Goal: Task Accomplishment & Management: Manage account settings

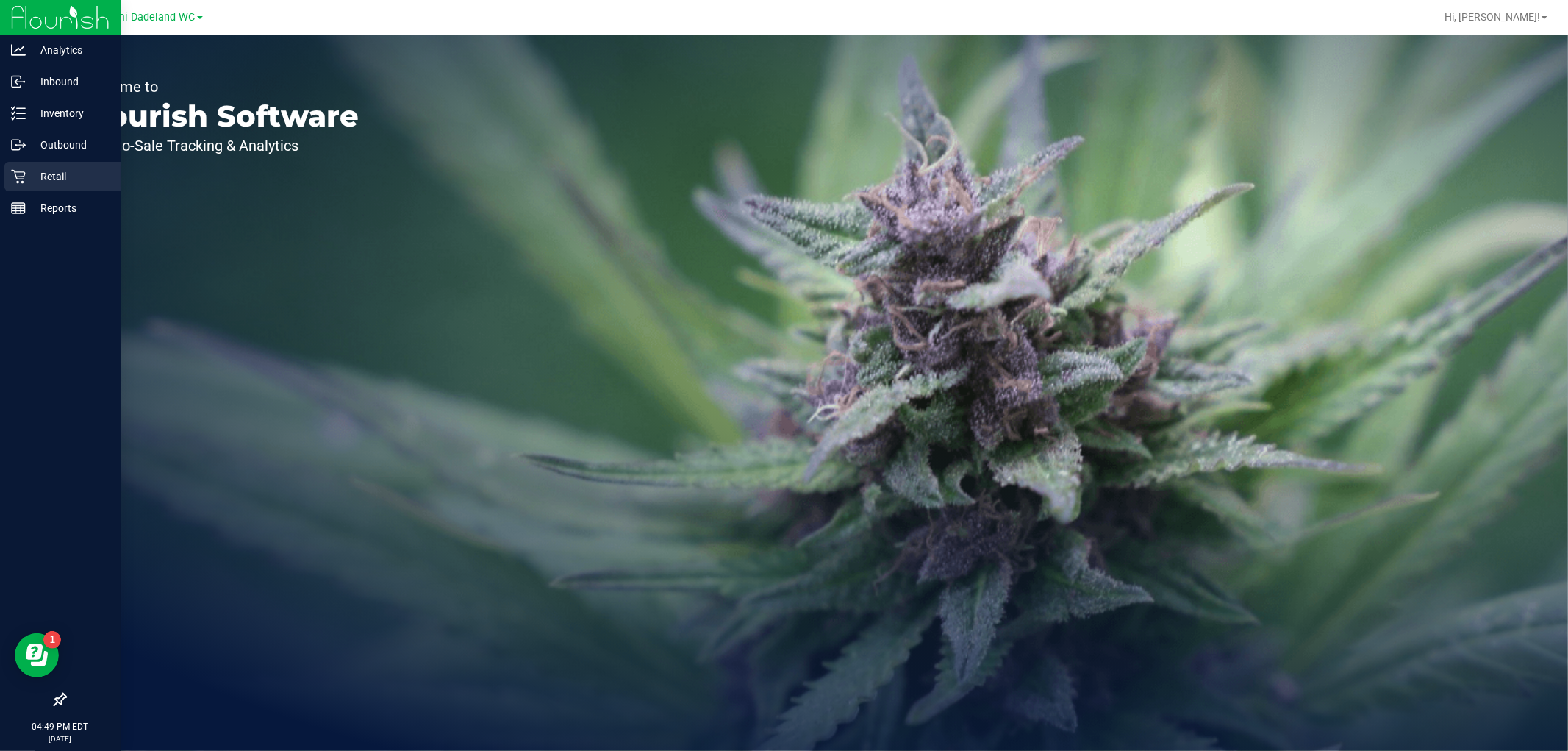
click at [9, 174] on div "Retail" at bounding box center [62, 176] width 116 height 29
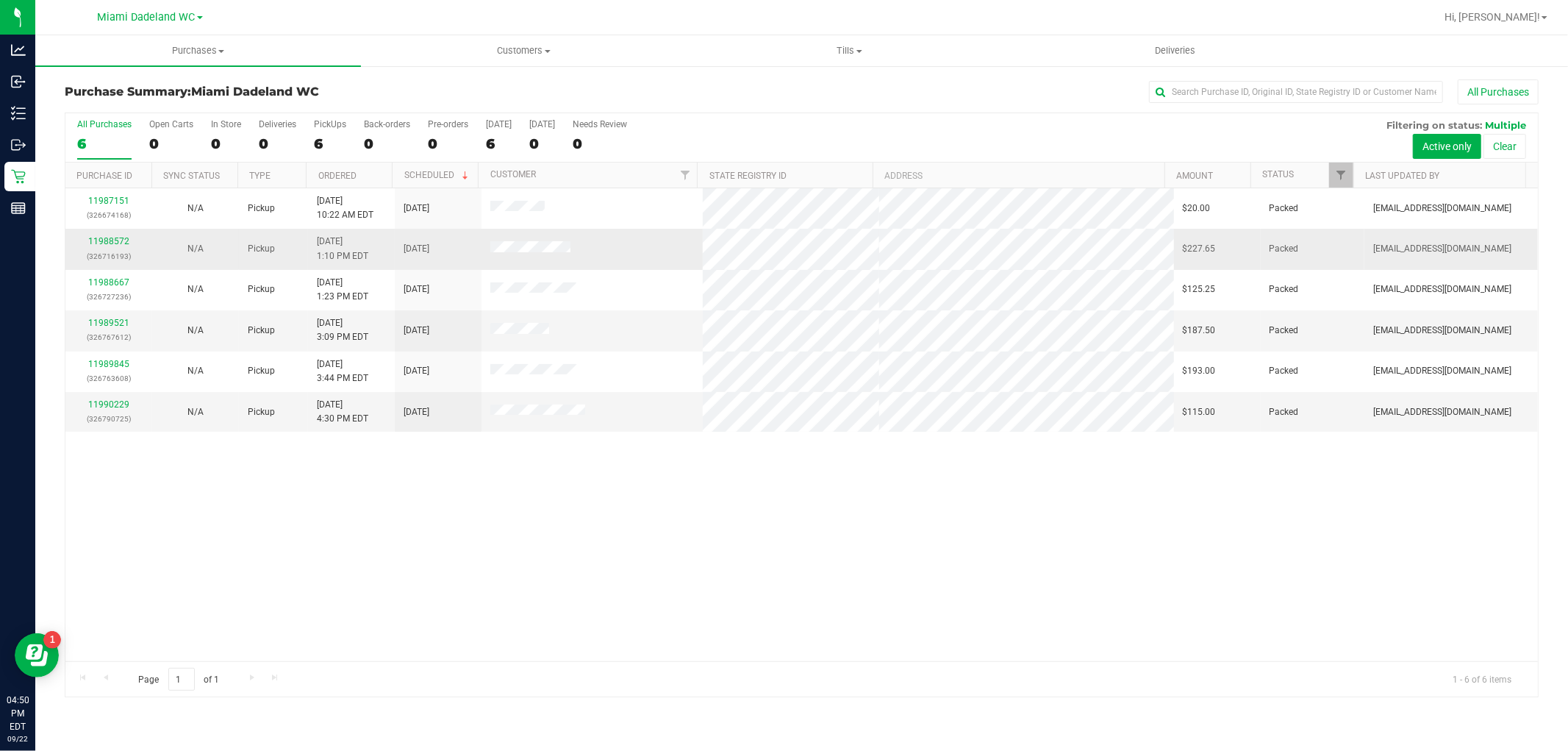
click at [272, 255] on span "Pickup" at bounding box center [262, 248] width 27 height 14
click at [116, 241] on link "11988572" at bounding box center [109, 241] width 41 height 10
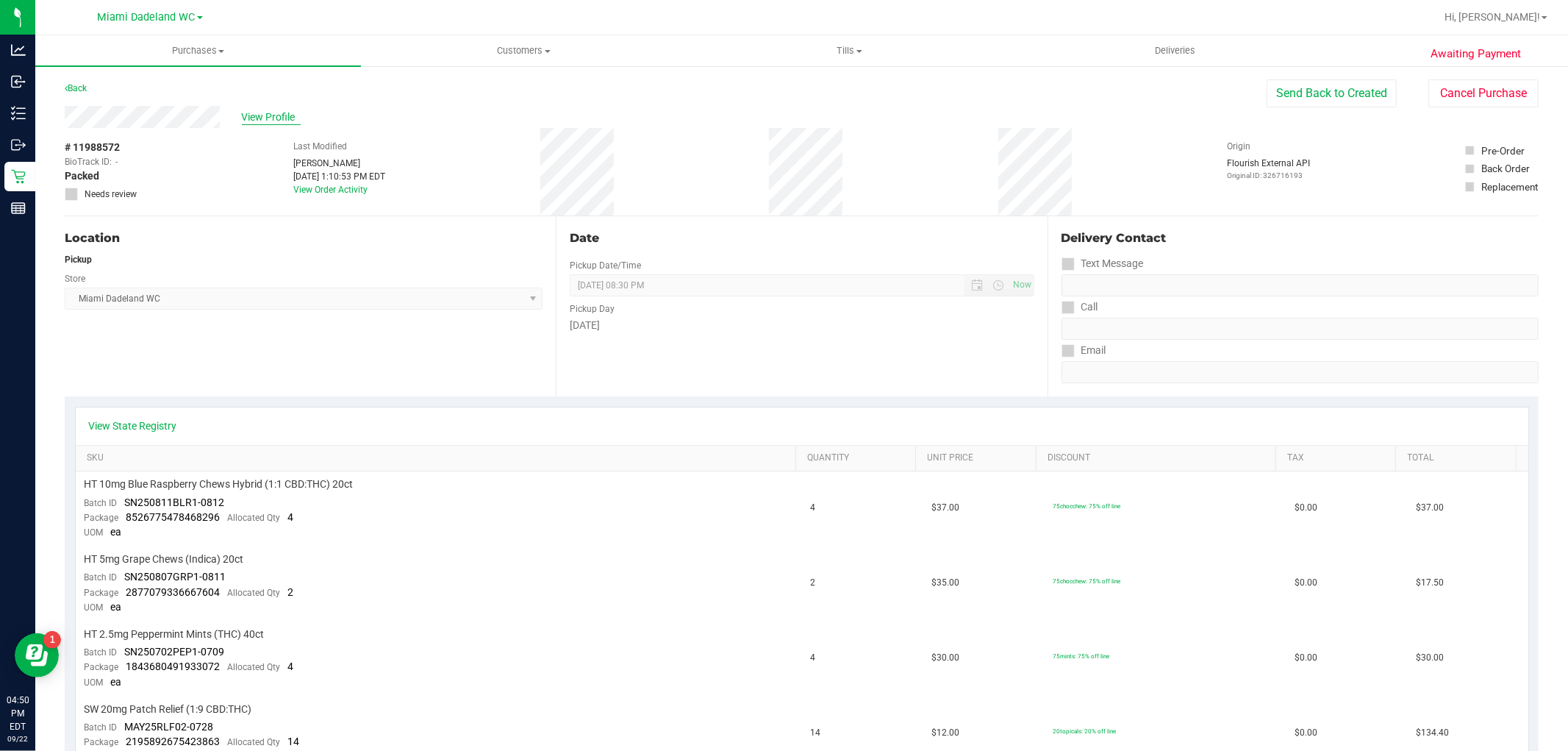
click at [248, 110] on span "View Profile" at bounding box center [271, 117] width 58 height 16
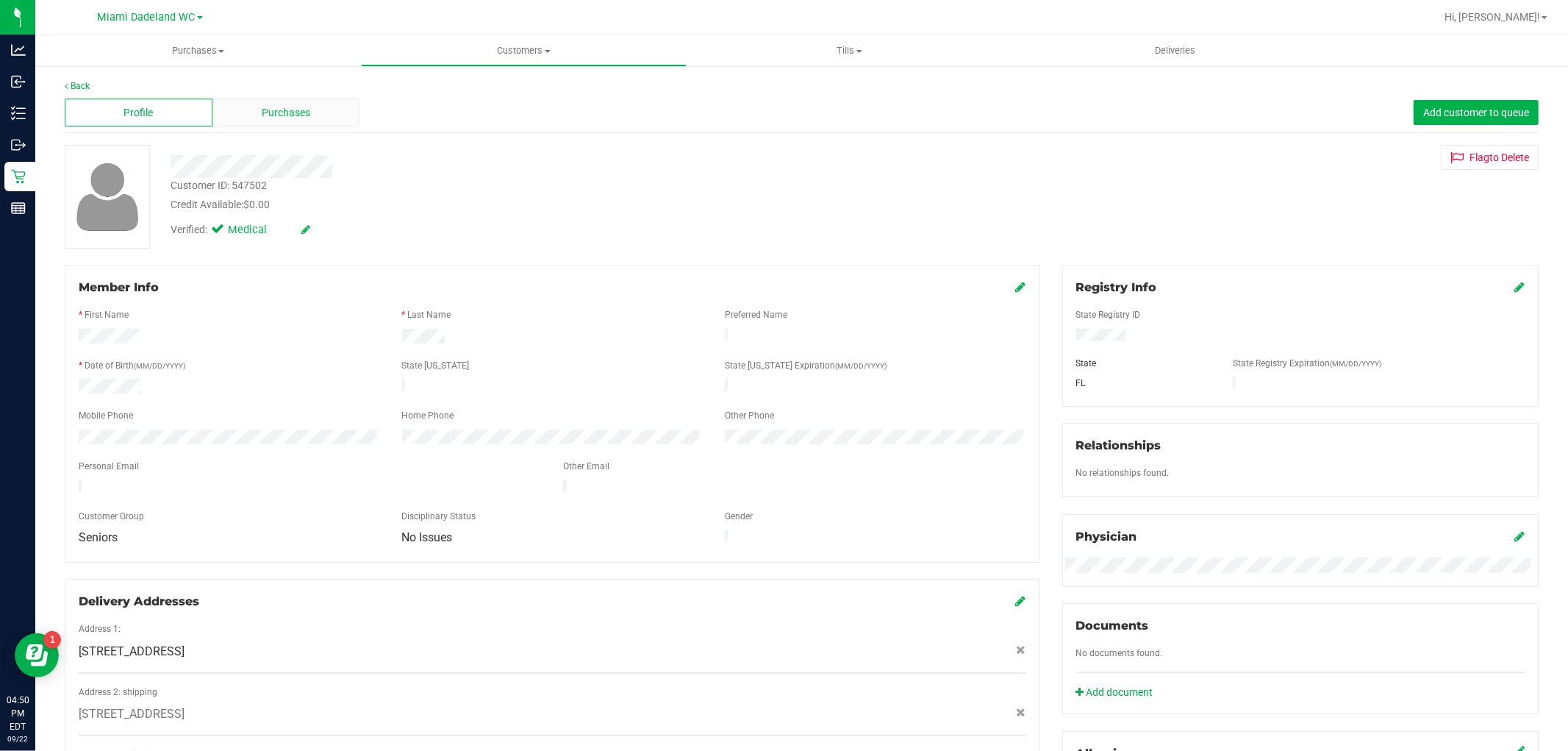
click at [285, 112] on span "Purchases" at bounding box center [286, 112] width 48 height 16
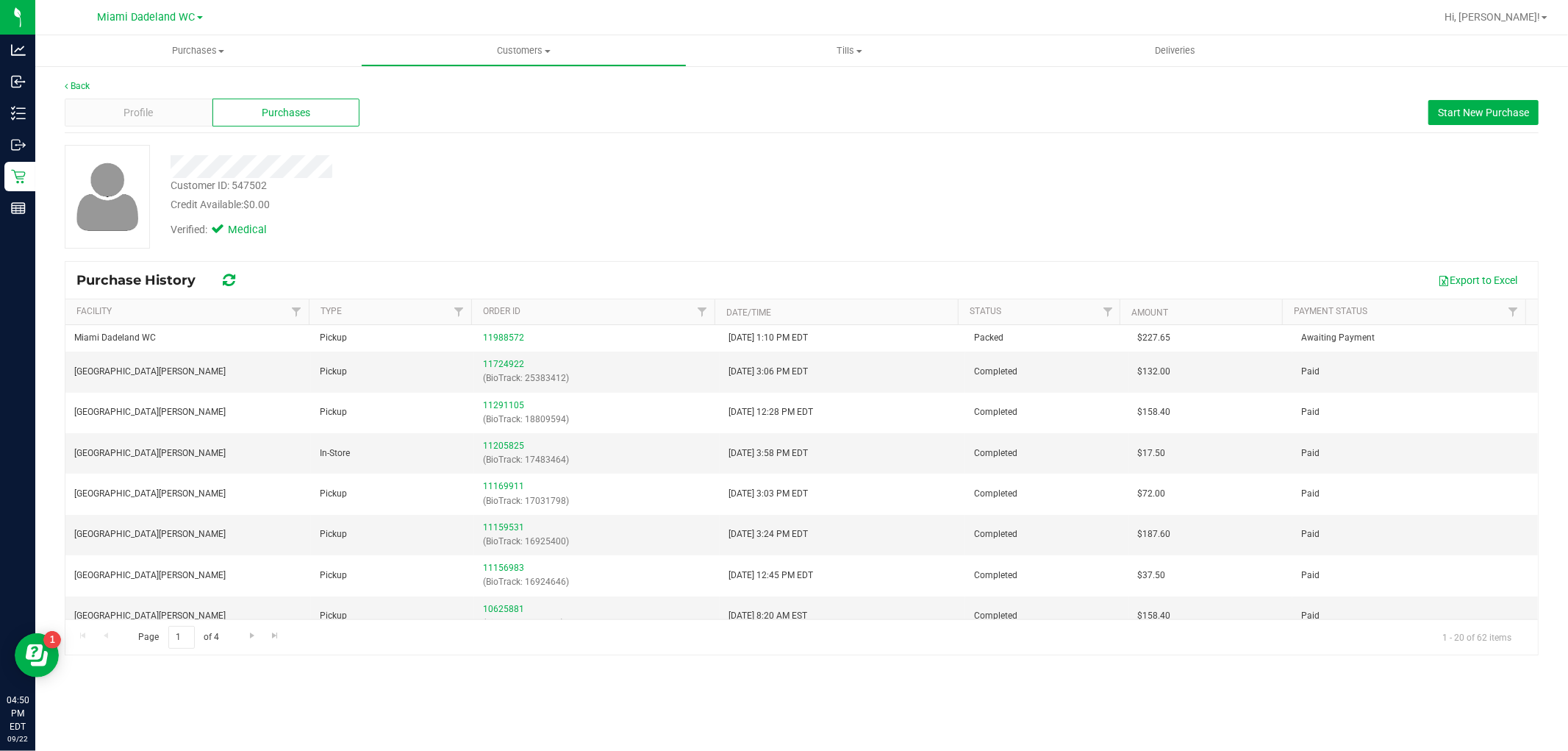
click at [586, 204] on div "Credit Available: $0.00" at bounding box center [534, 204] width 726 height 16
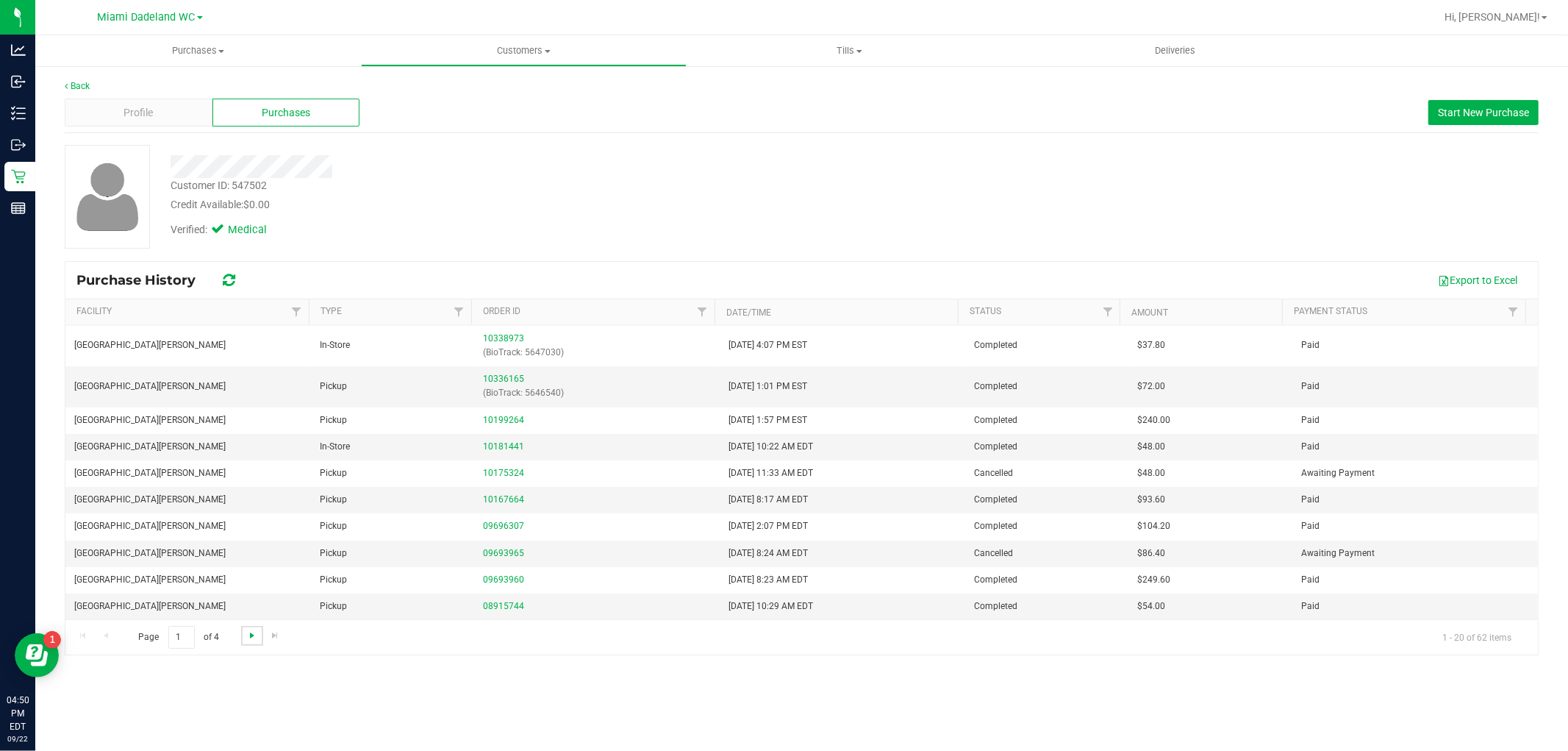
click at [250, 640] on span "Go to the next page" at bounding box center [252, 635] width 12 height 12
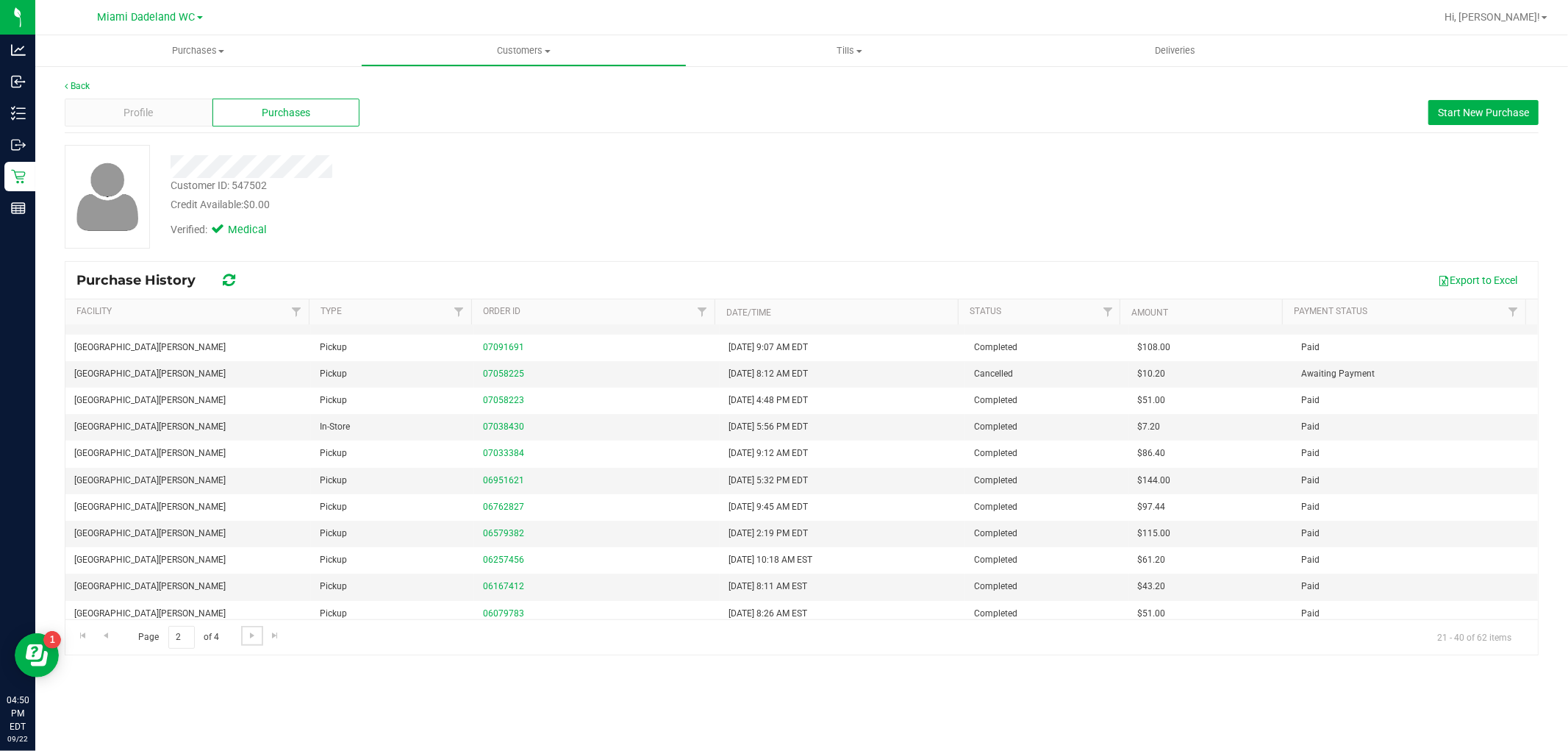
scroll to position [238, 0]
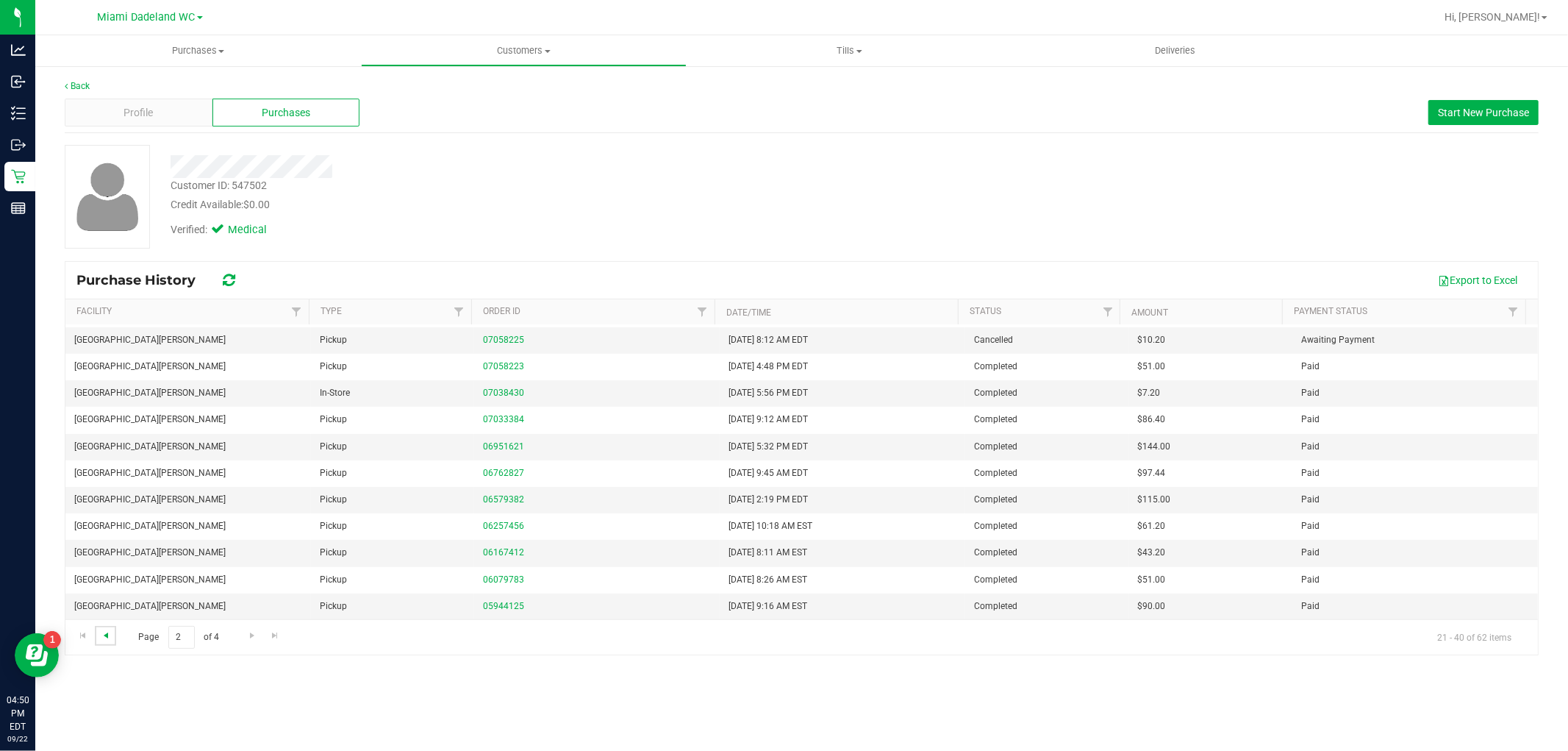
click at [106, 631] on span "Go to the previous page" at bounding box center [106, 635] width 12 height 12
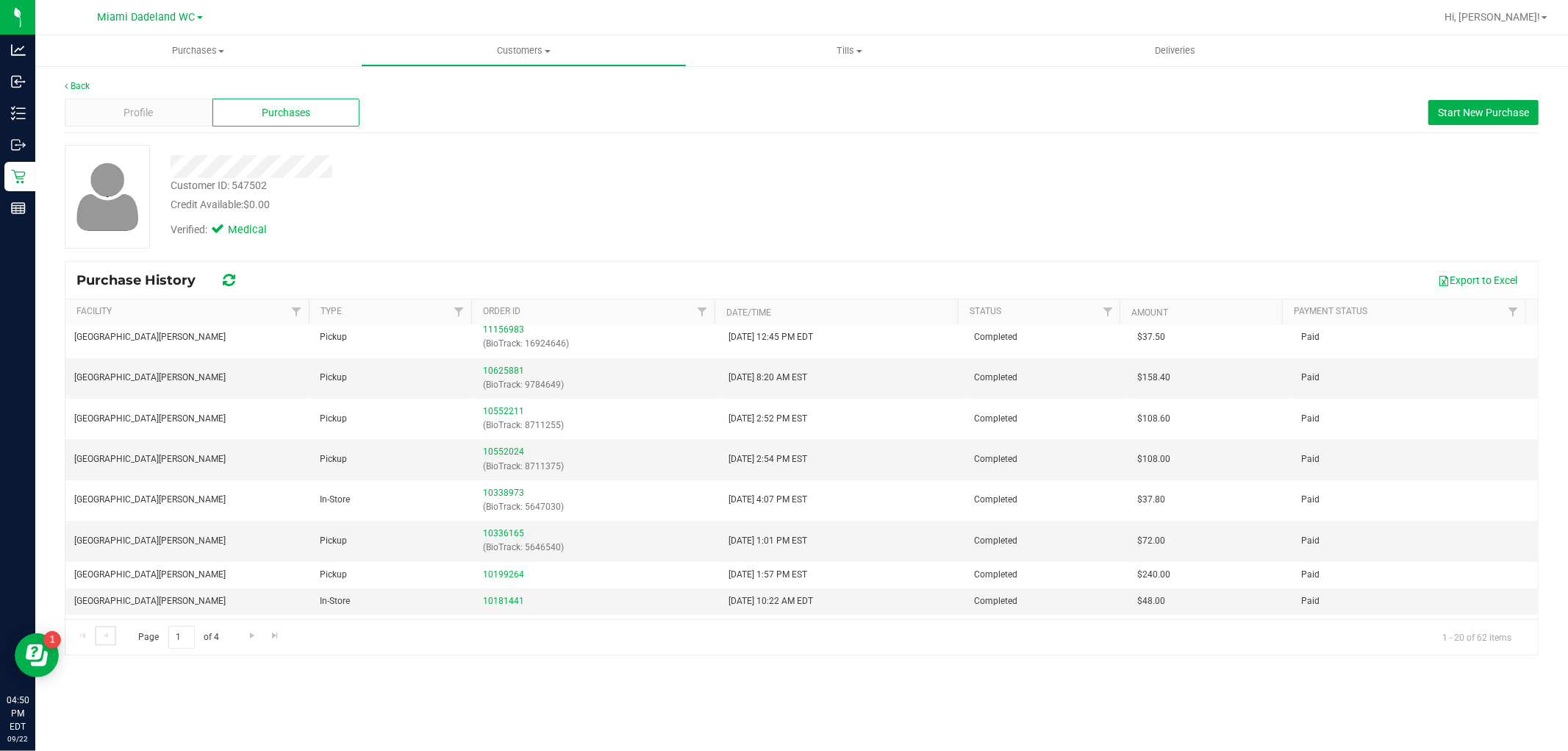
scroll to position [0, 0]
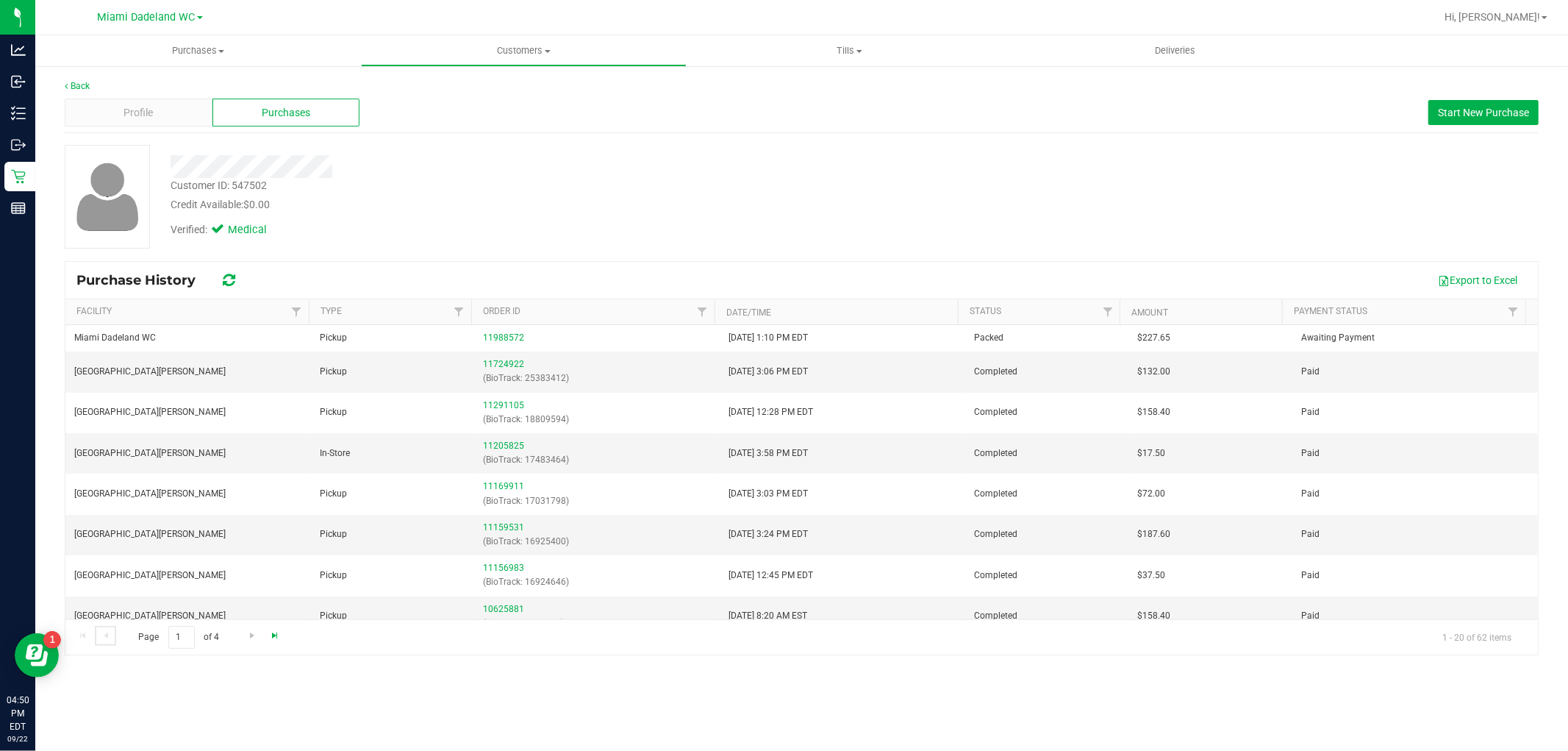
click at [274, 637] on span "Go to the last page" at bounding box center [275, 635] width 12 height 12
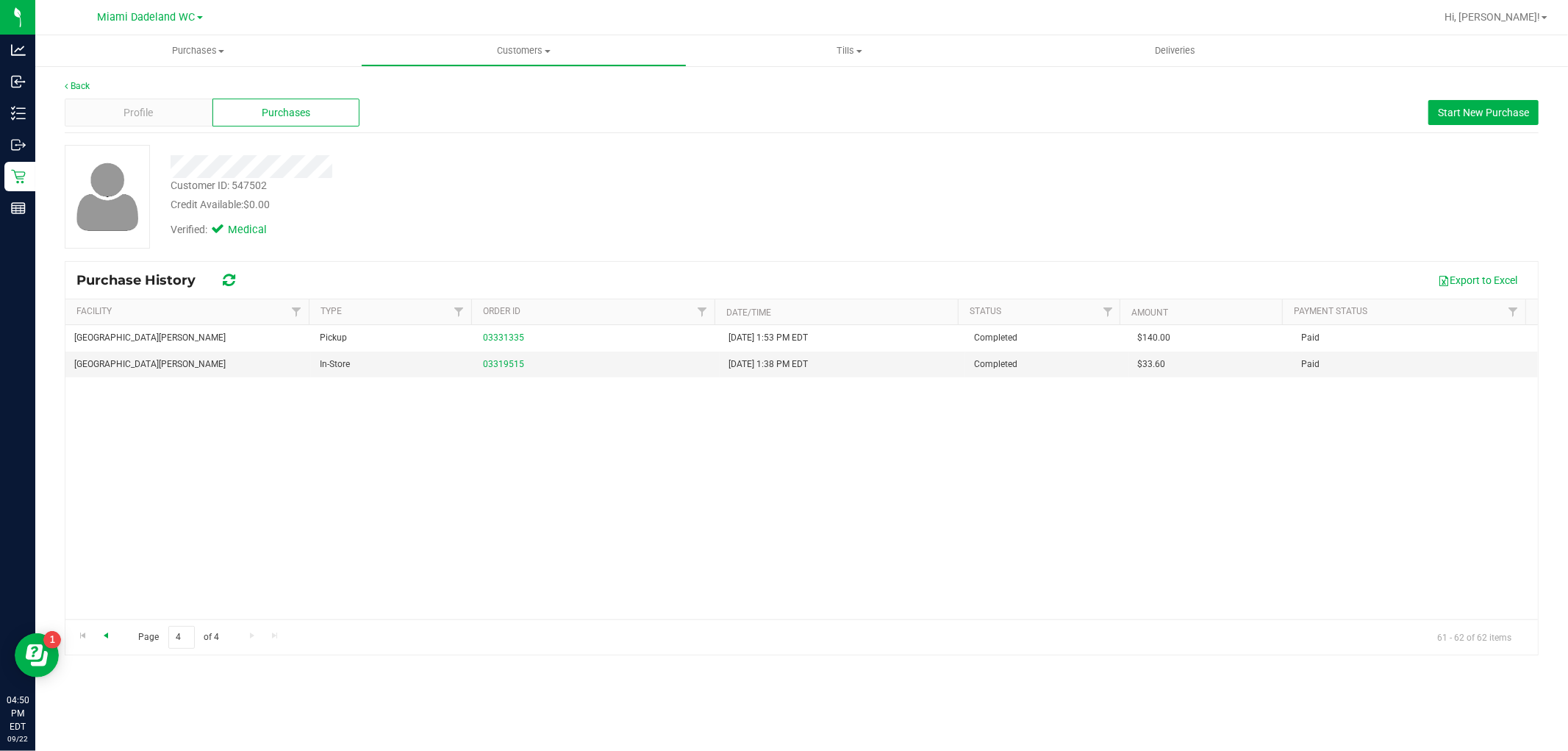
click at [101, 637] on span "Go to the previous page" at bounding box center [106, 635] width 12 height 12
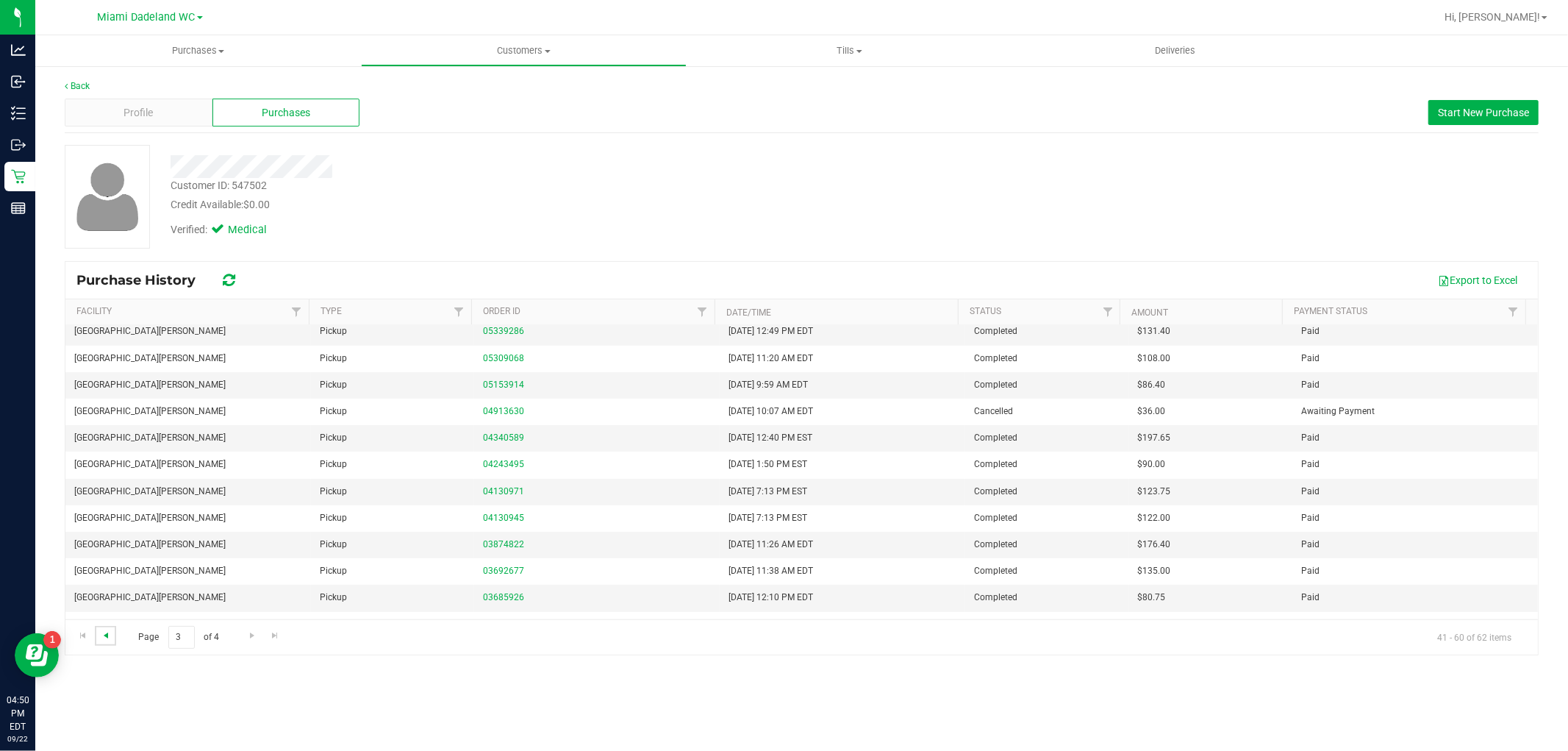
scroll to position [238, 0]
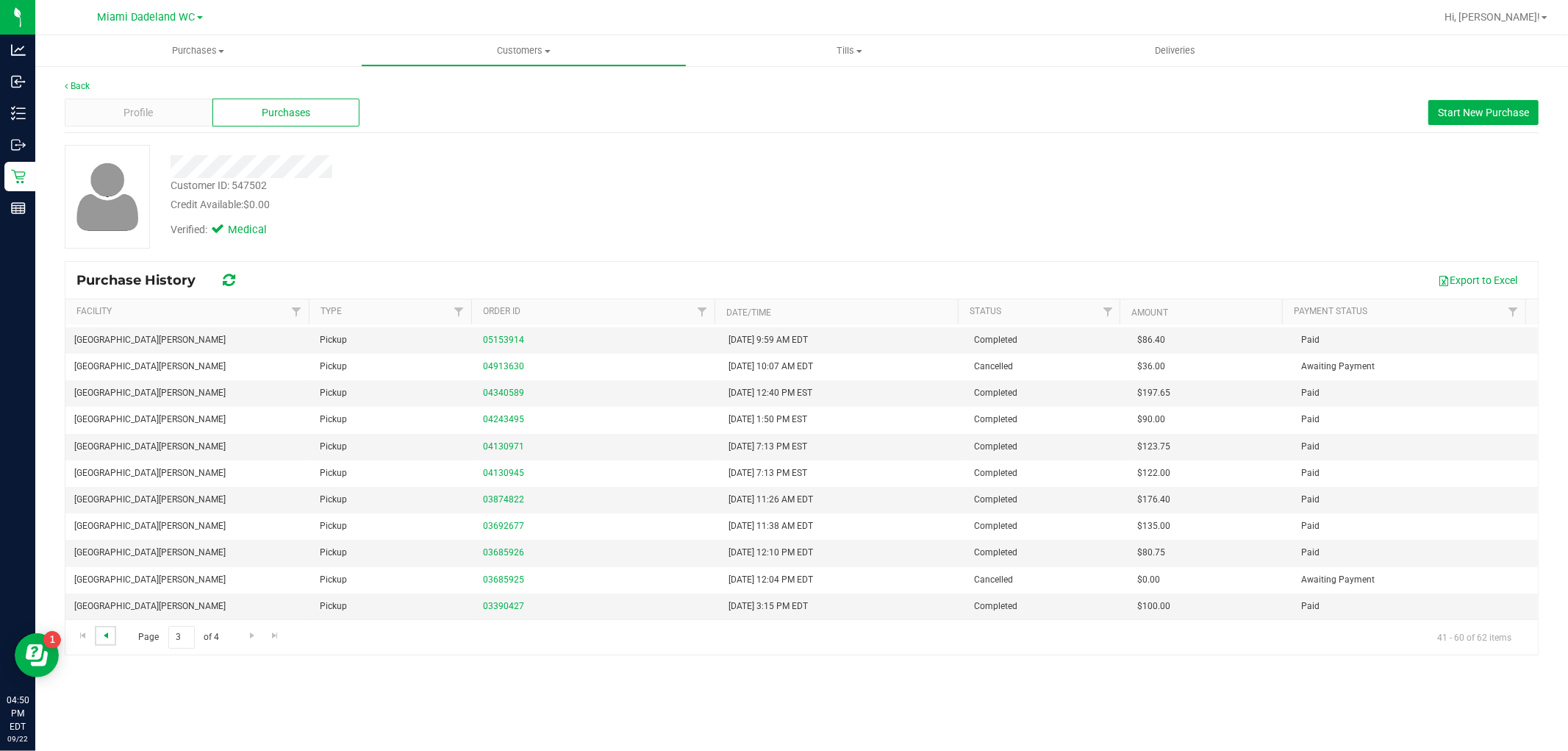
click at [107, 639] on span "Go to the previous page" at bounding box center [106, 635] width 12 height 12
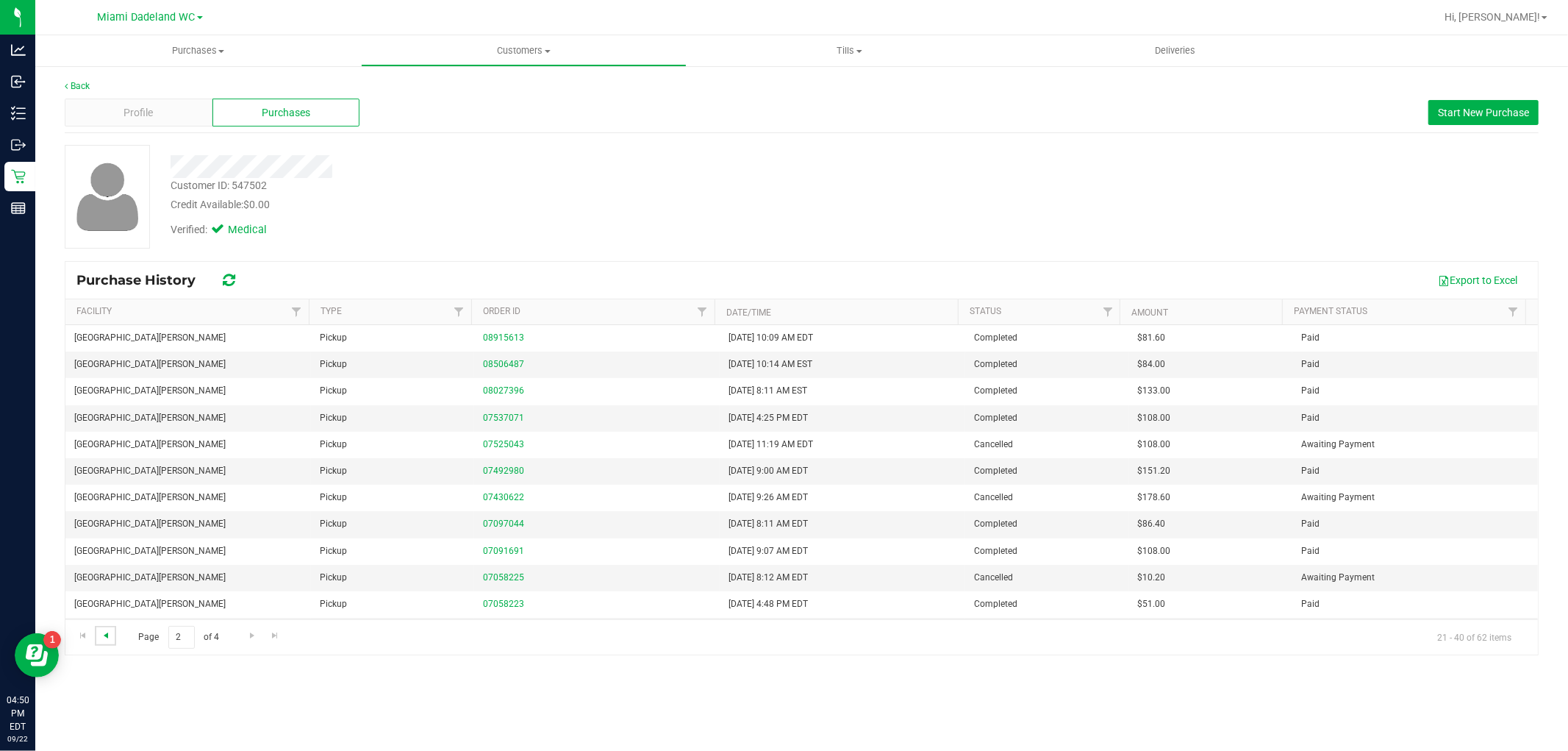
click at [105, 638] on span "Go to the previous page" at bounding box center [106, 635] width 12 height 12
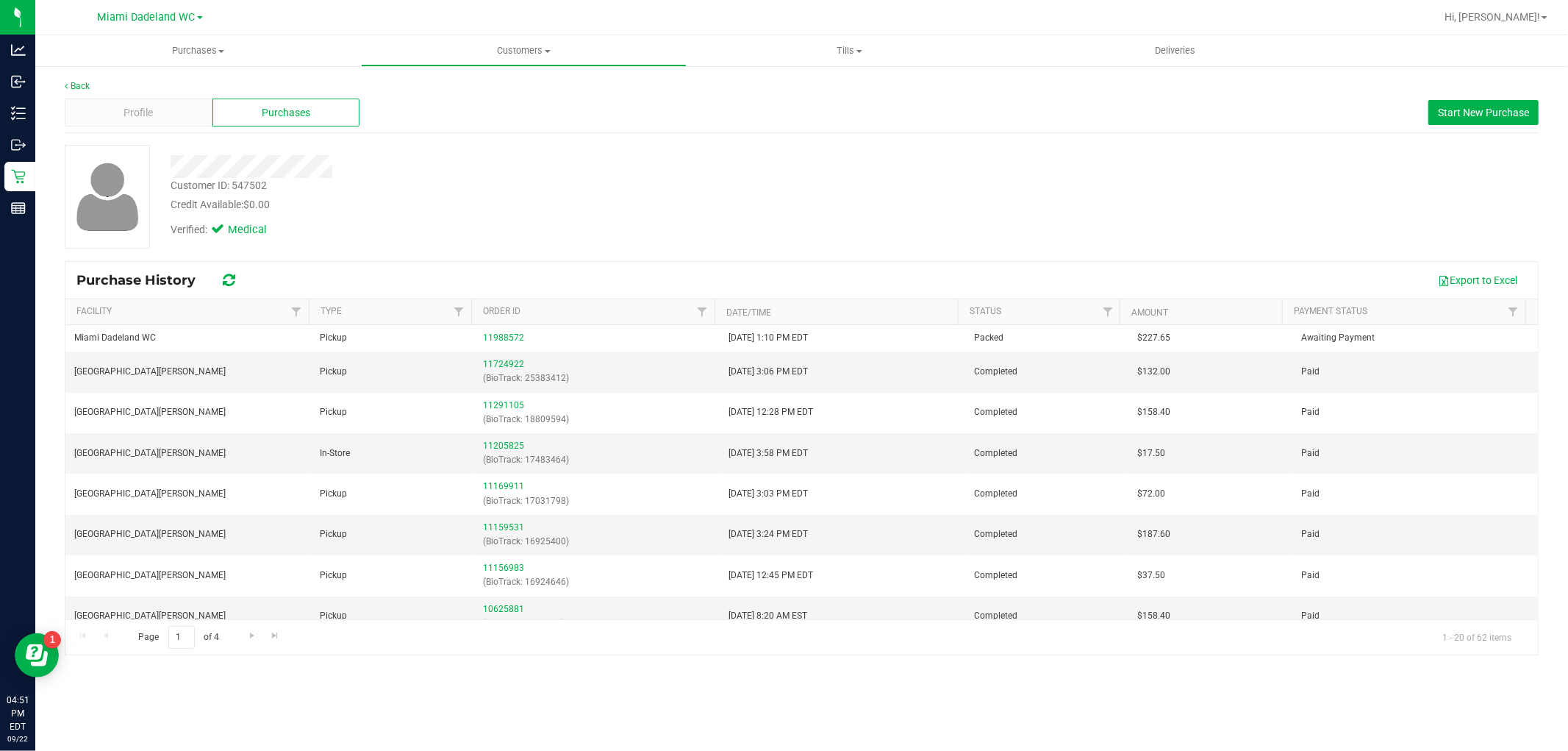
click at [613, 174] on div at bounding box center [534, 166] width 748 height 23
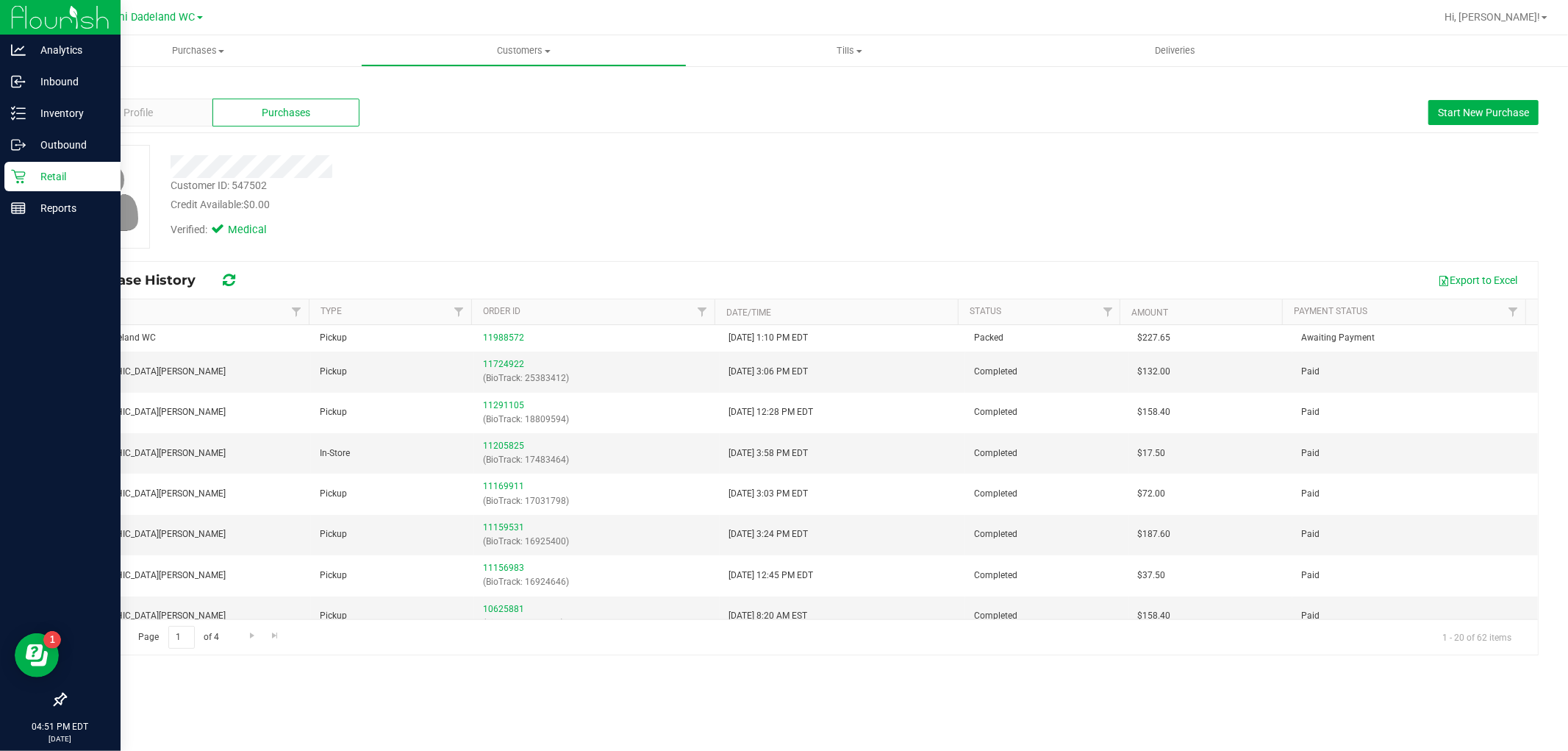
click at [25, 175] on icon at bounding box center [17, 176] width 14 height 14
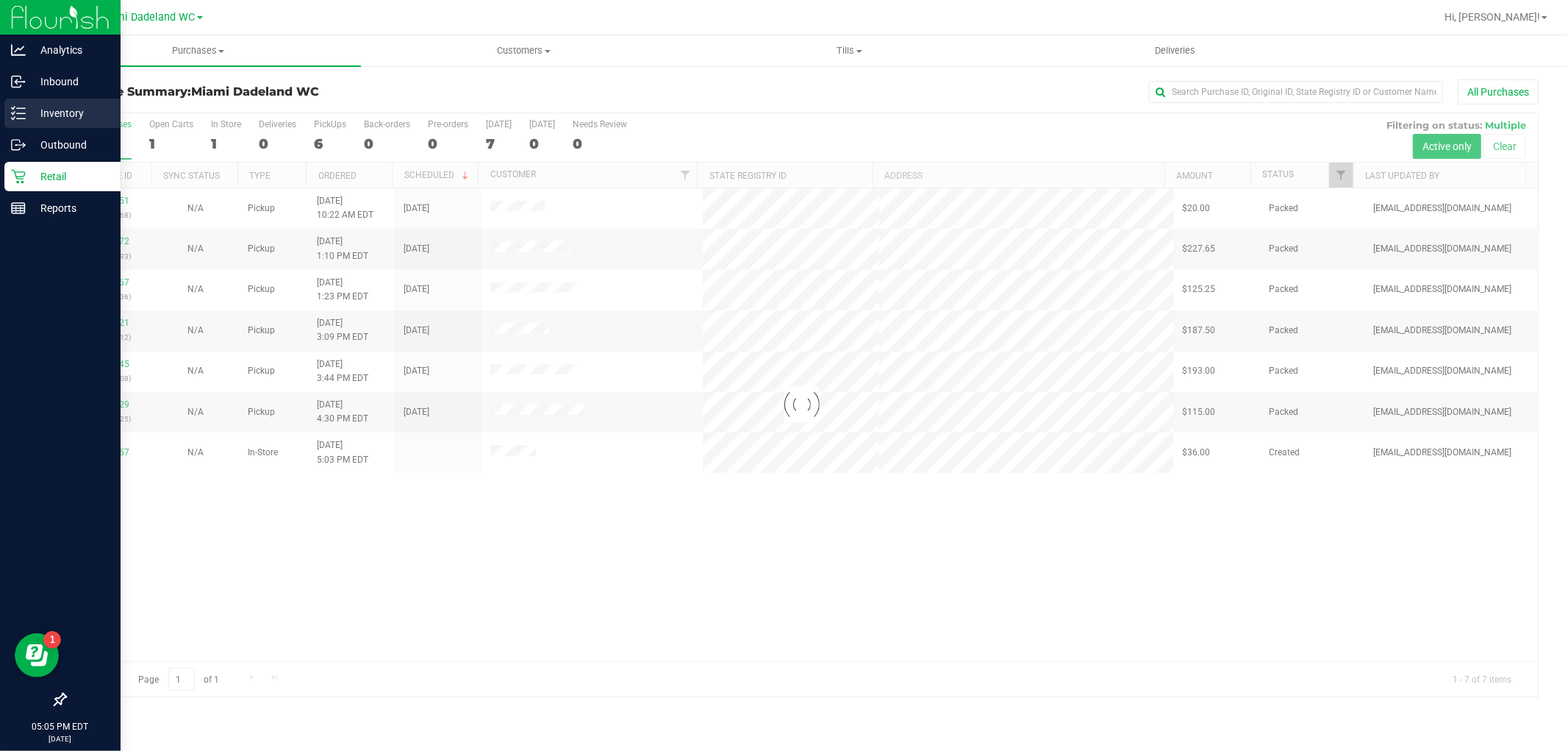
click at [46, 111] on p "Inventory" at bounding box center [69, 112] width 88 height 17
click at [74, 113] on p "Inventory" at bounding box center [69, 112] width 88 height 17
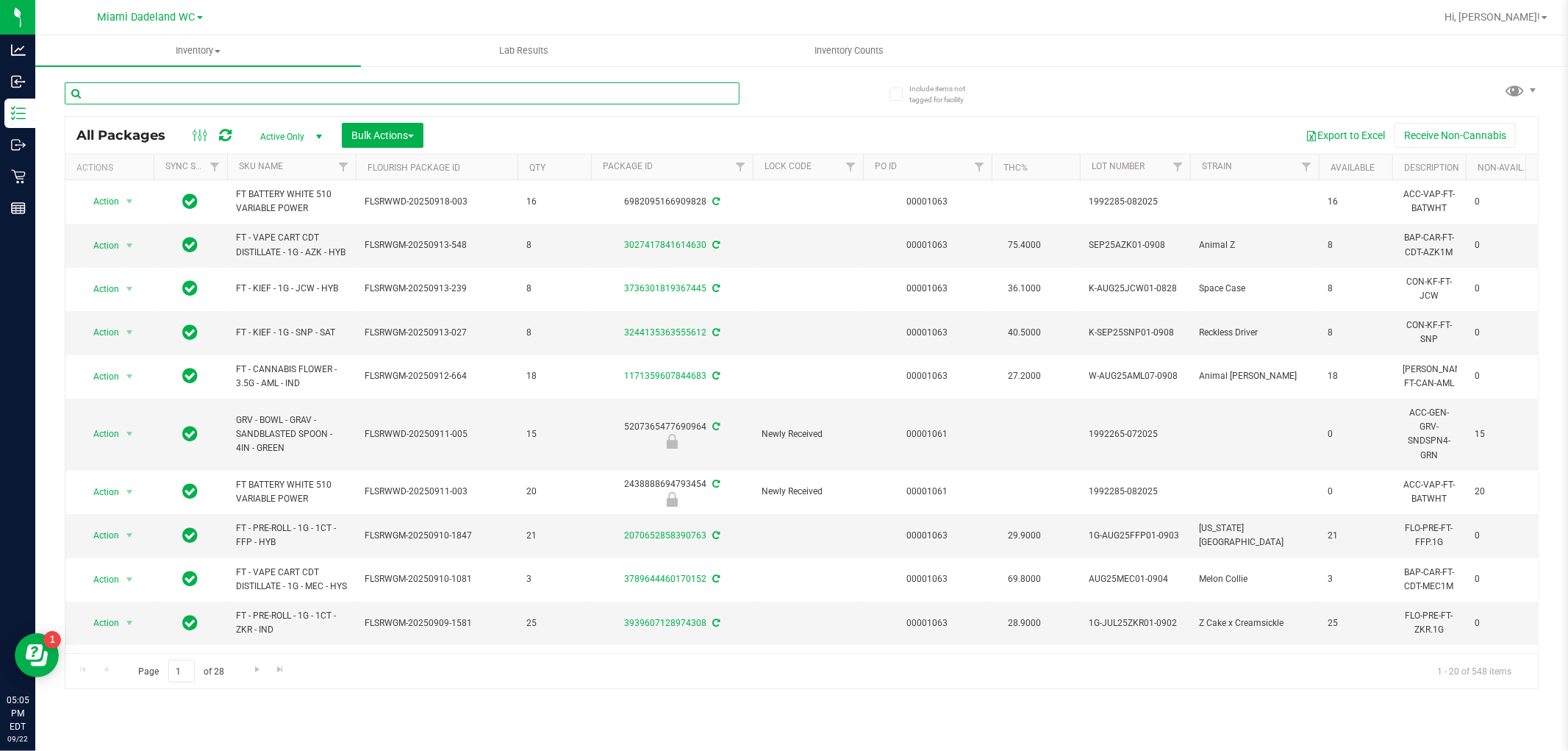
click at [159, 92] on input "text" at bounding box center [402, 93] width 675 height 22
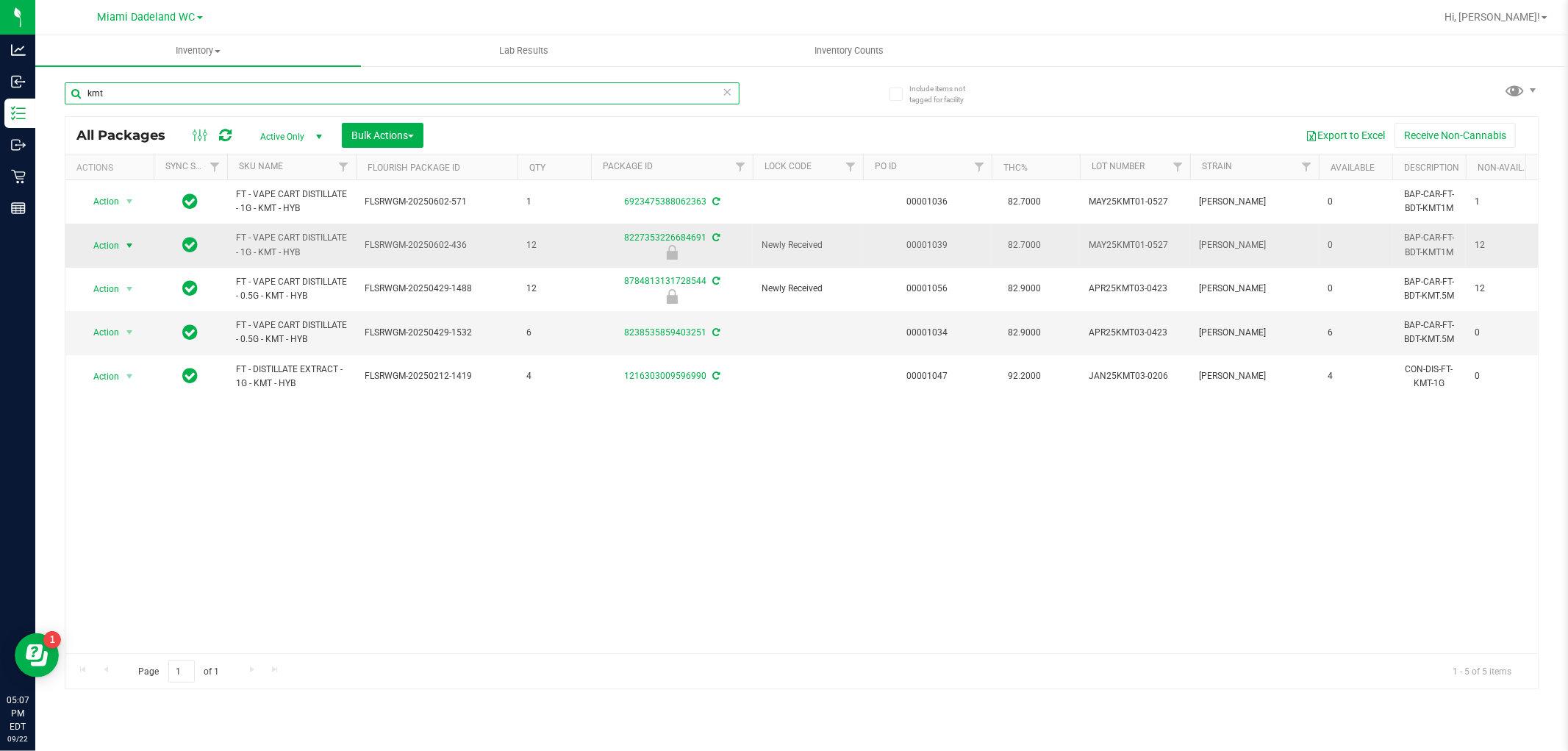
type input "kmt"
click at [104, 248] on span "Action" at bounding box center [100, 245] width 40 height 21
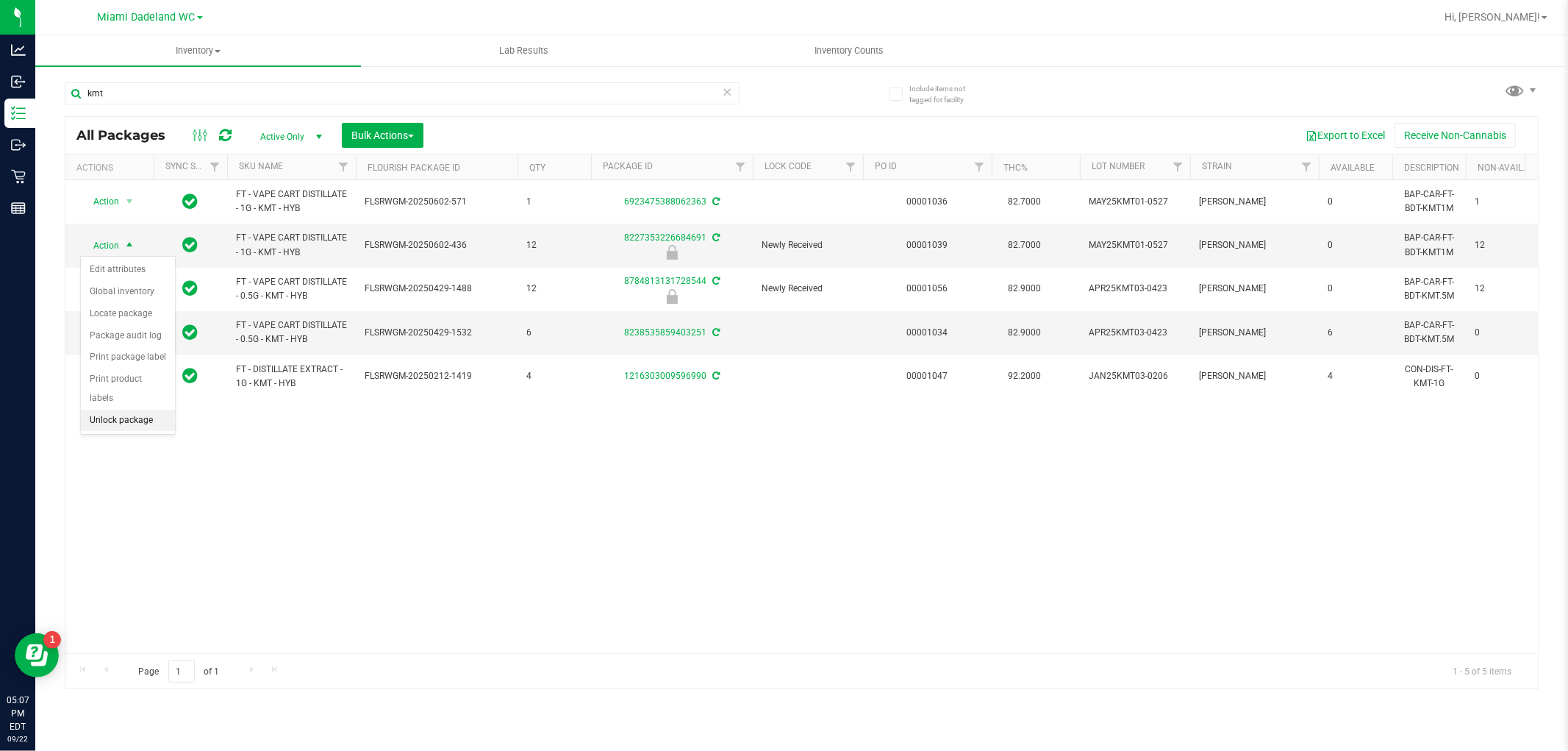
click at [123, 426] on li "Unlock package" at bounding box center [128, 421] width 94 height 22
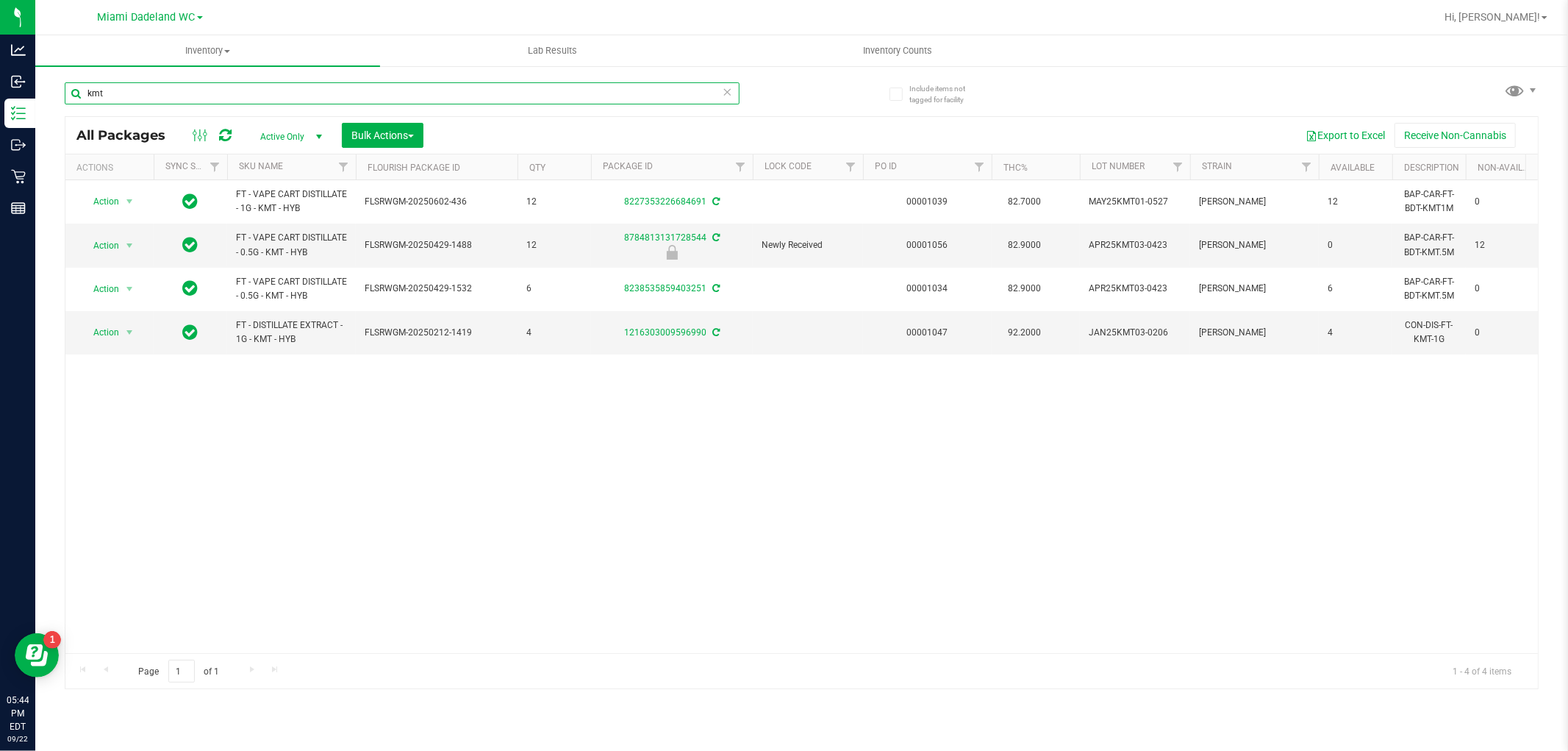
click at [265, 93] on input "kmt" at bounding box center [402, 93] width 675 height 22
type input "10ct"
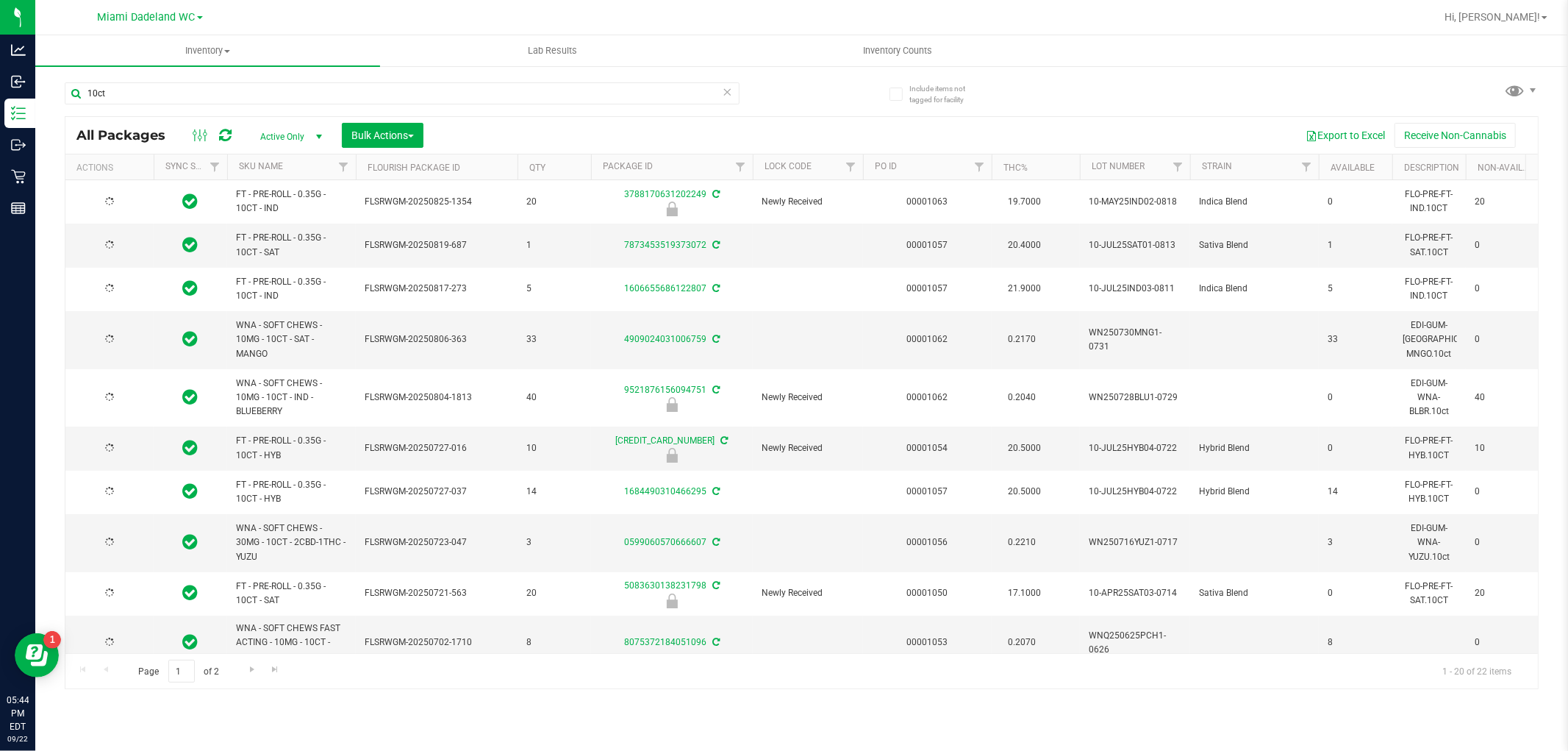
click at [285, 172] on th "SKU Name" at bounding box center [291, 167] width 129 height 26
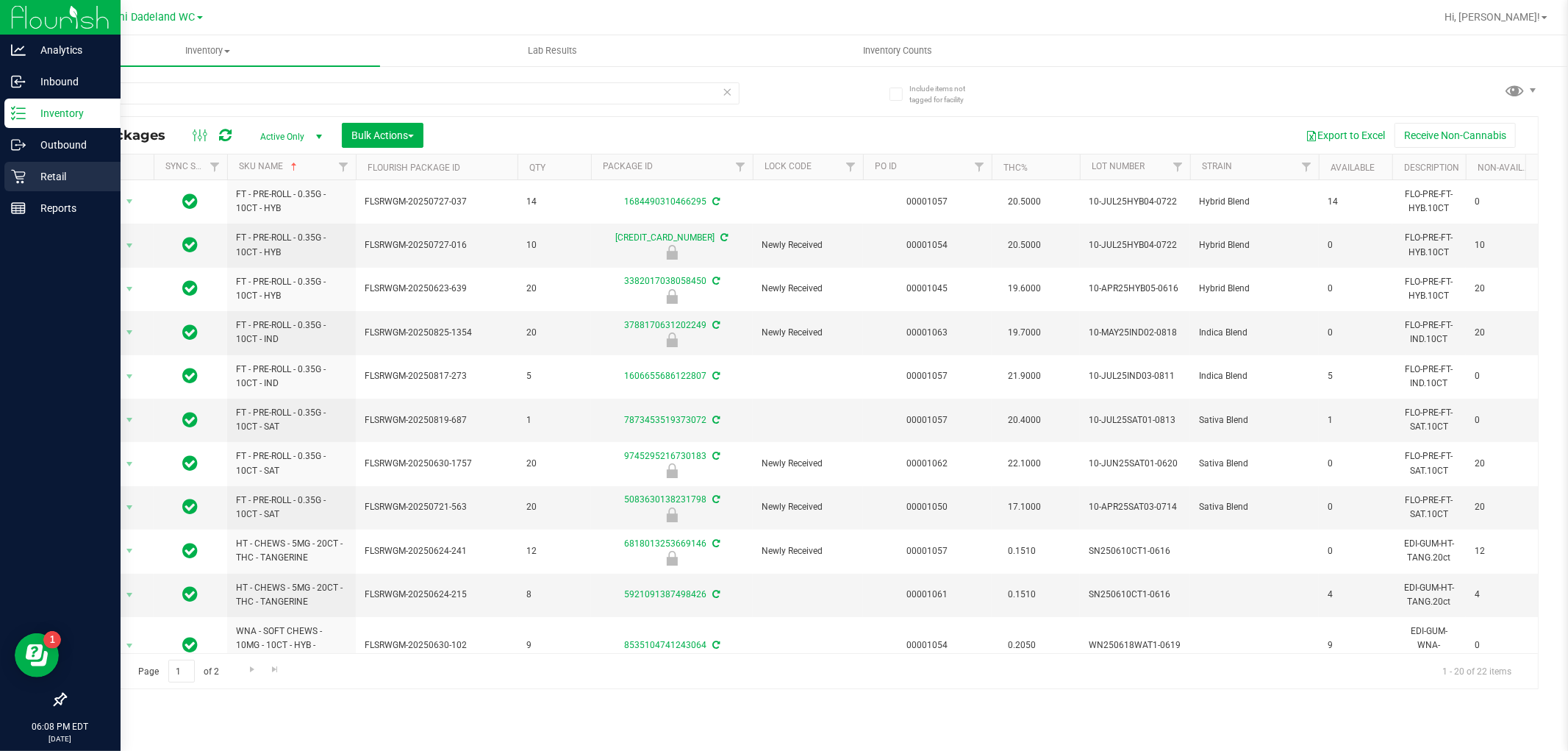
click at [18, 180] on icon at bounding box center [18, 176] width 15 height 15
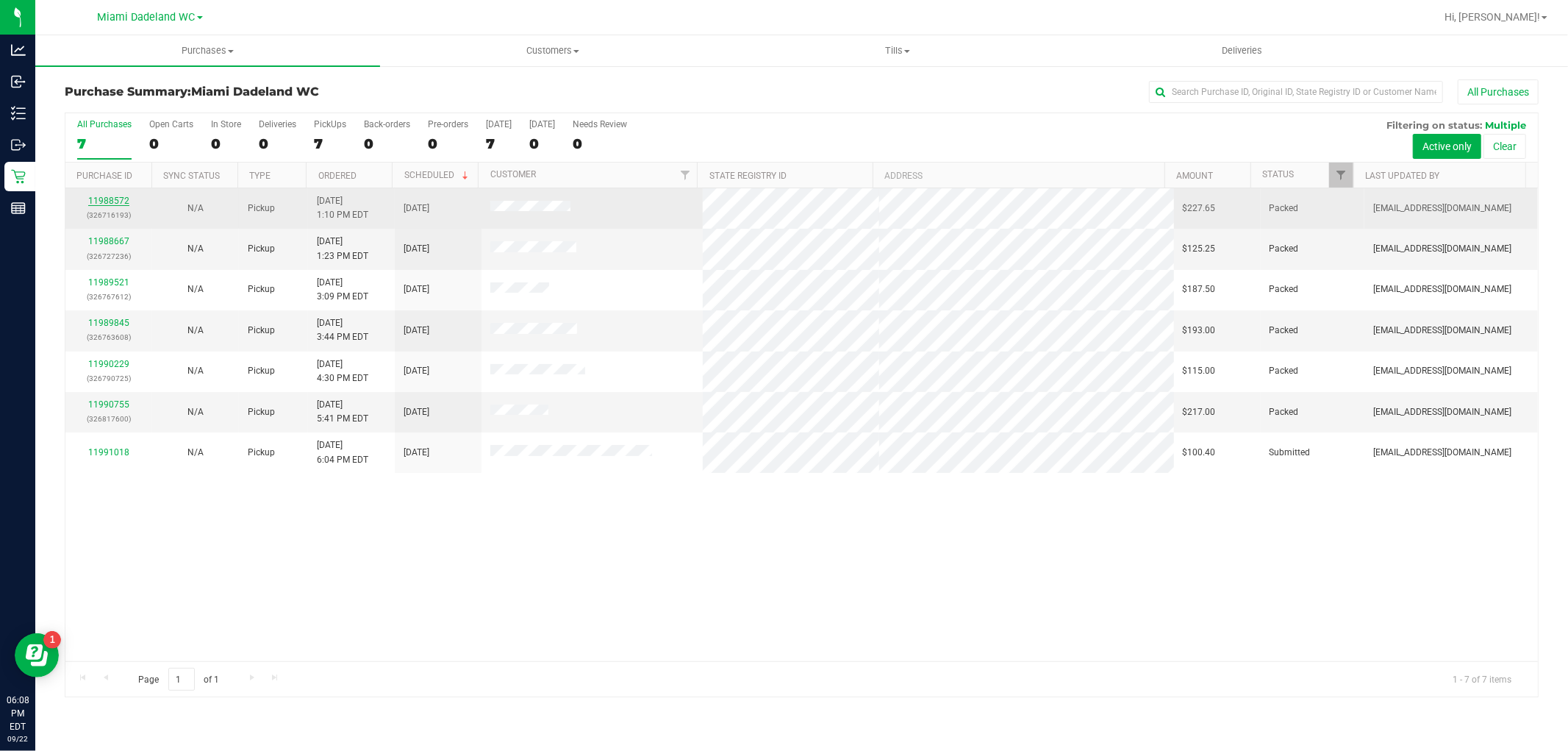
click at [104, 200] on link "11988572" at bounding box center [109, 200] width 41 height 10
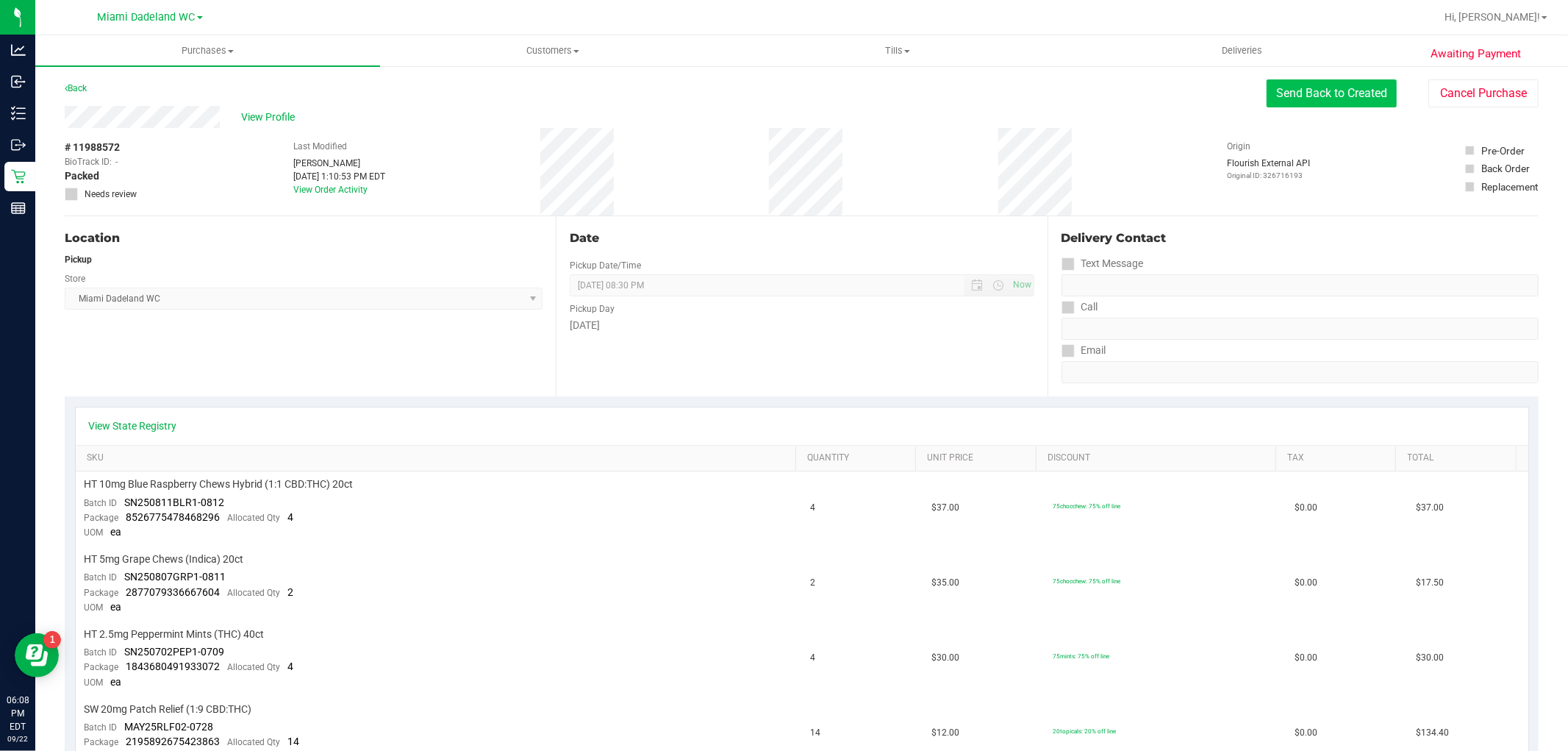
click at [1320, 103] on button "Send Back to Created" at bounding box center [1332, 93] width 130 height 28
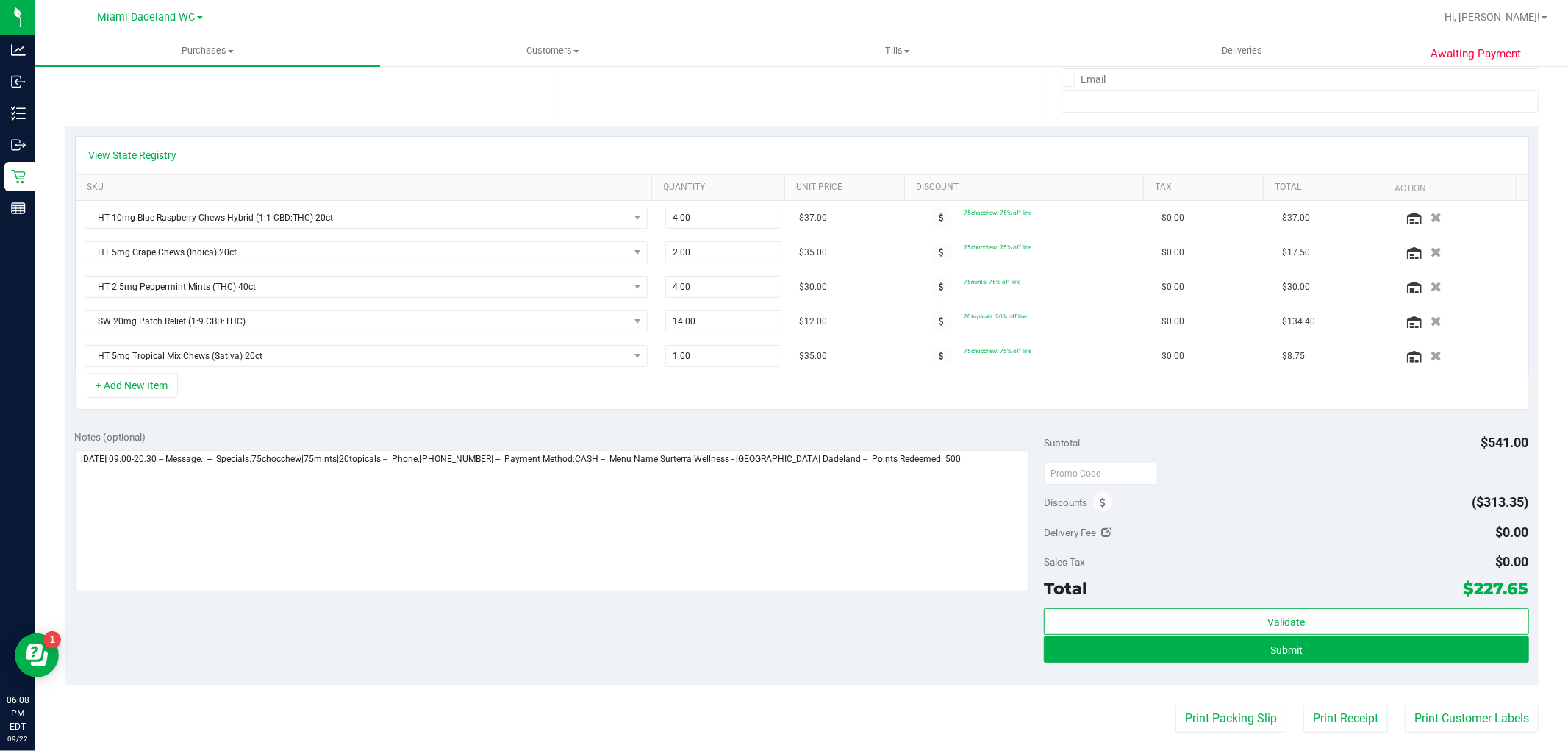
scroll to position [272, 0]
click at [1127, 497] on div "Discounts ($313.35)" at bounding box center [1285, 500] width 484 height 26
click at [1100, 496] on icon at bounding box center [1103, 501] width 5 height 10
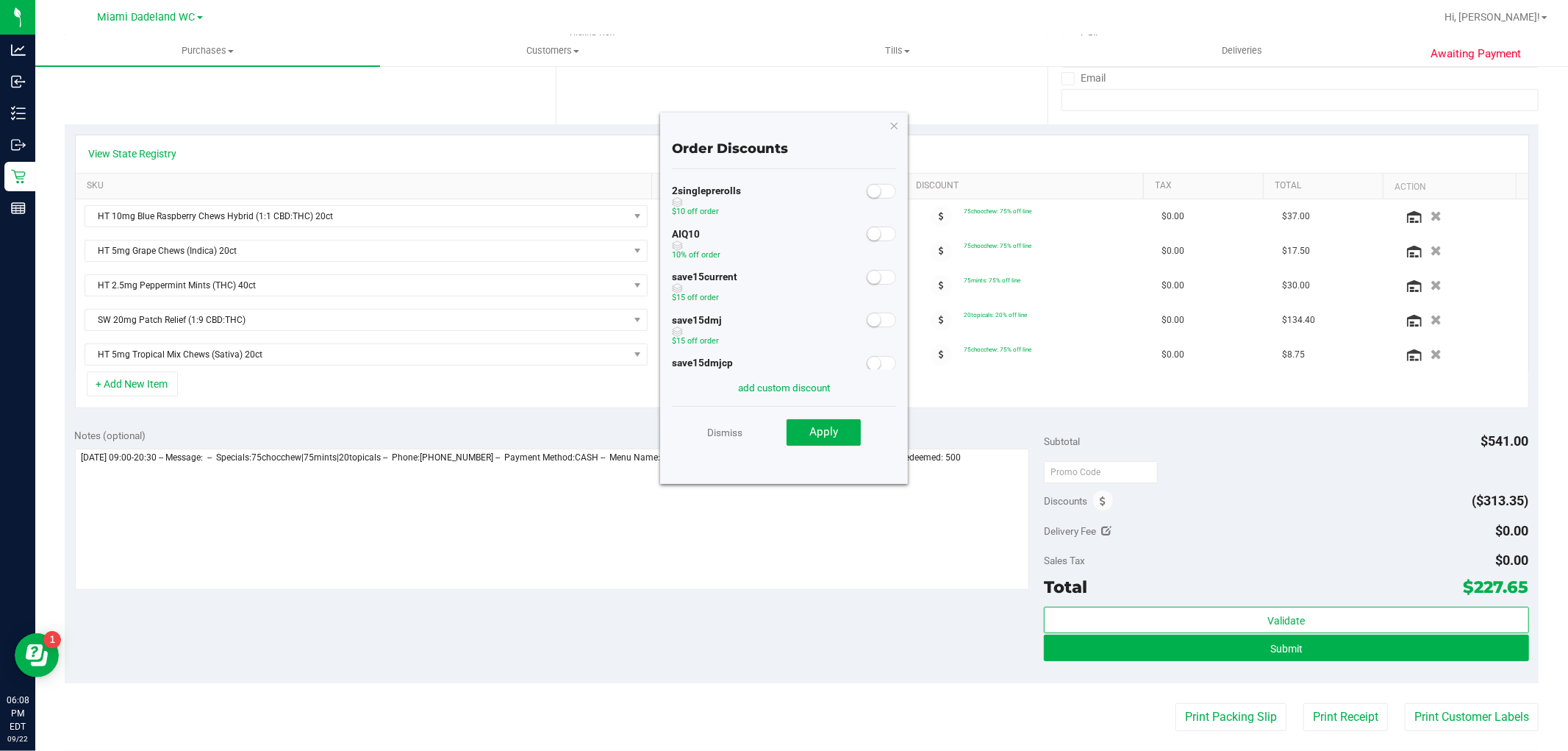
click at [877, 237] on span at bounding box center [881, 234] width 29 height 15
click at [835, 436] on span "Apply" at bounding box center [823, 432] width 28 height 14
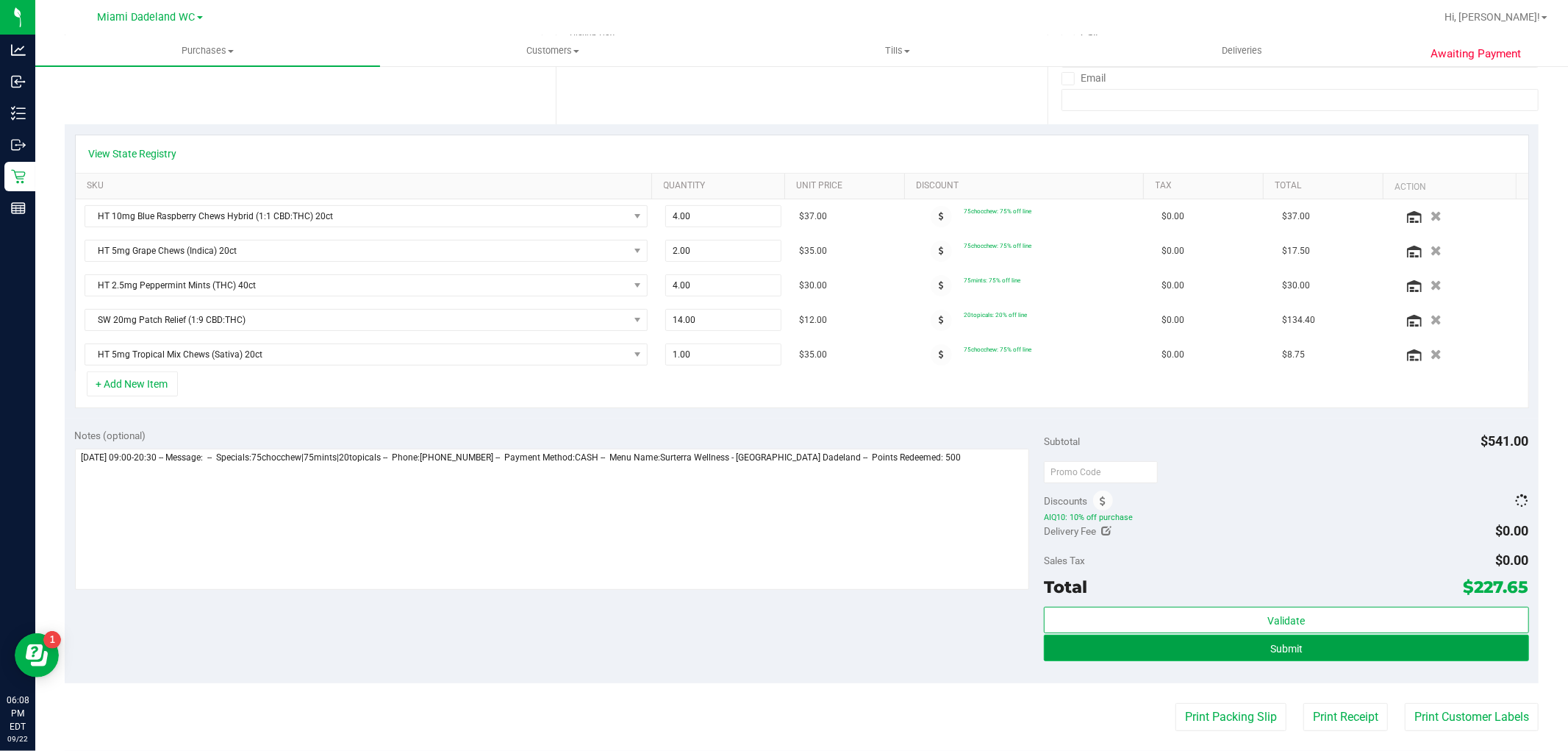
click at [1112, 659] on button "Submit" at bounding box center [1285, 648] width 484 height 26
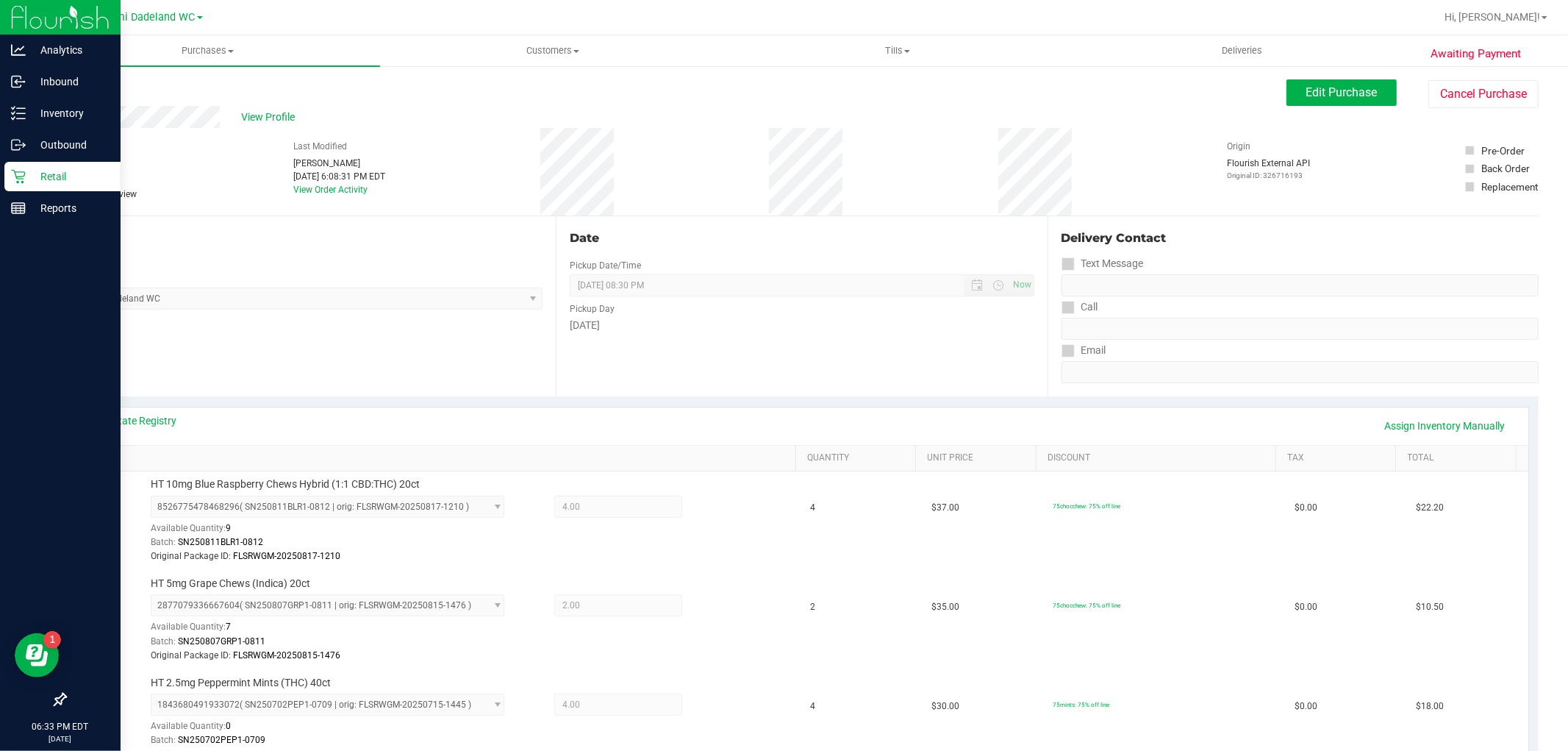
click at [31, 166] on div "Retail" at bounding box center [62, 176] width 116 height 29
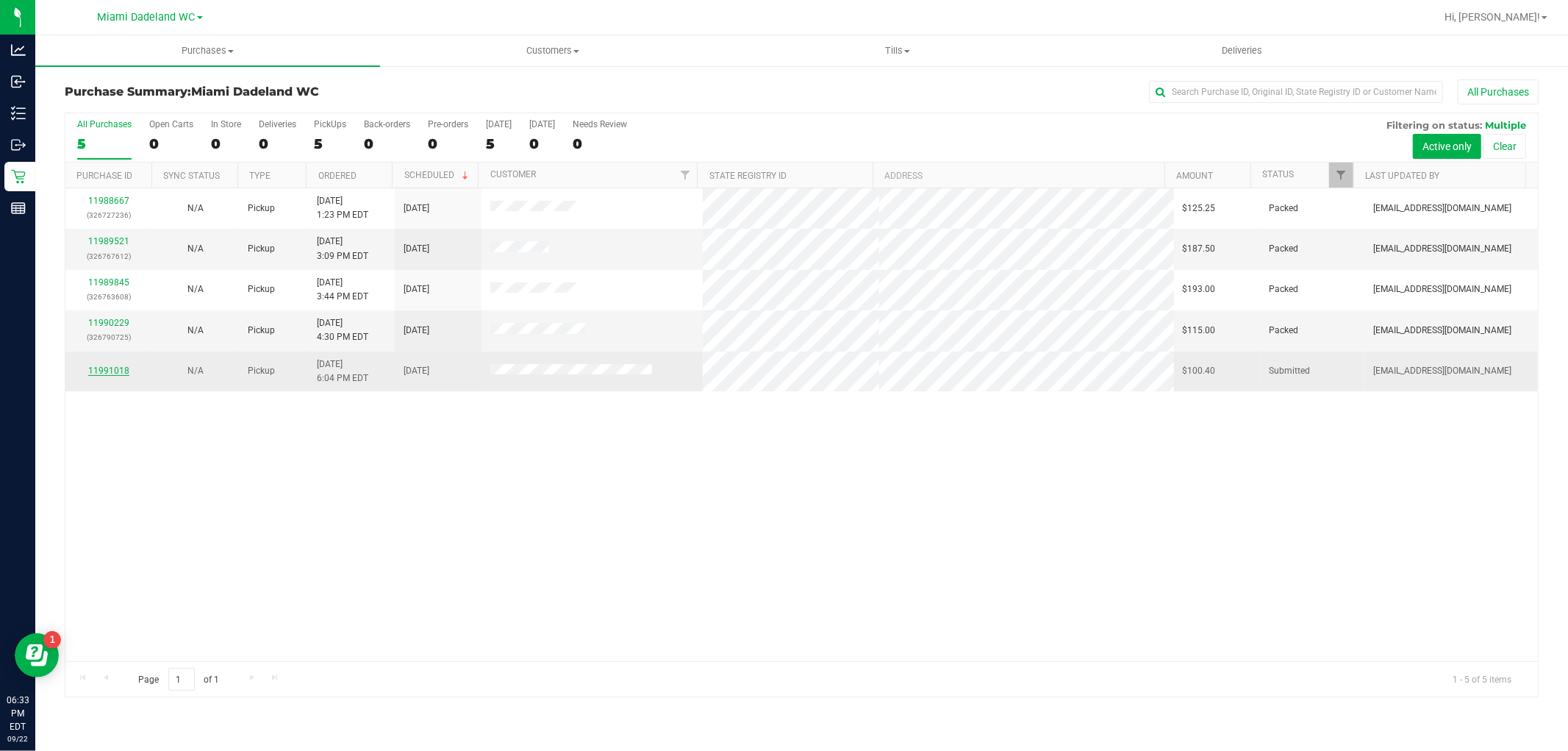
click at [116, 375] on link "11991018" at bounding box center [109, 370] width 41 height 10
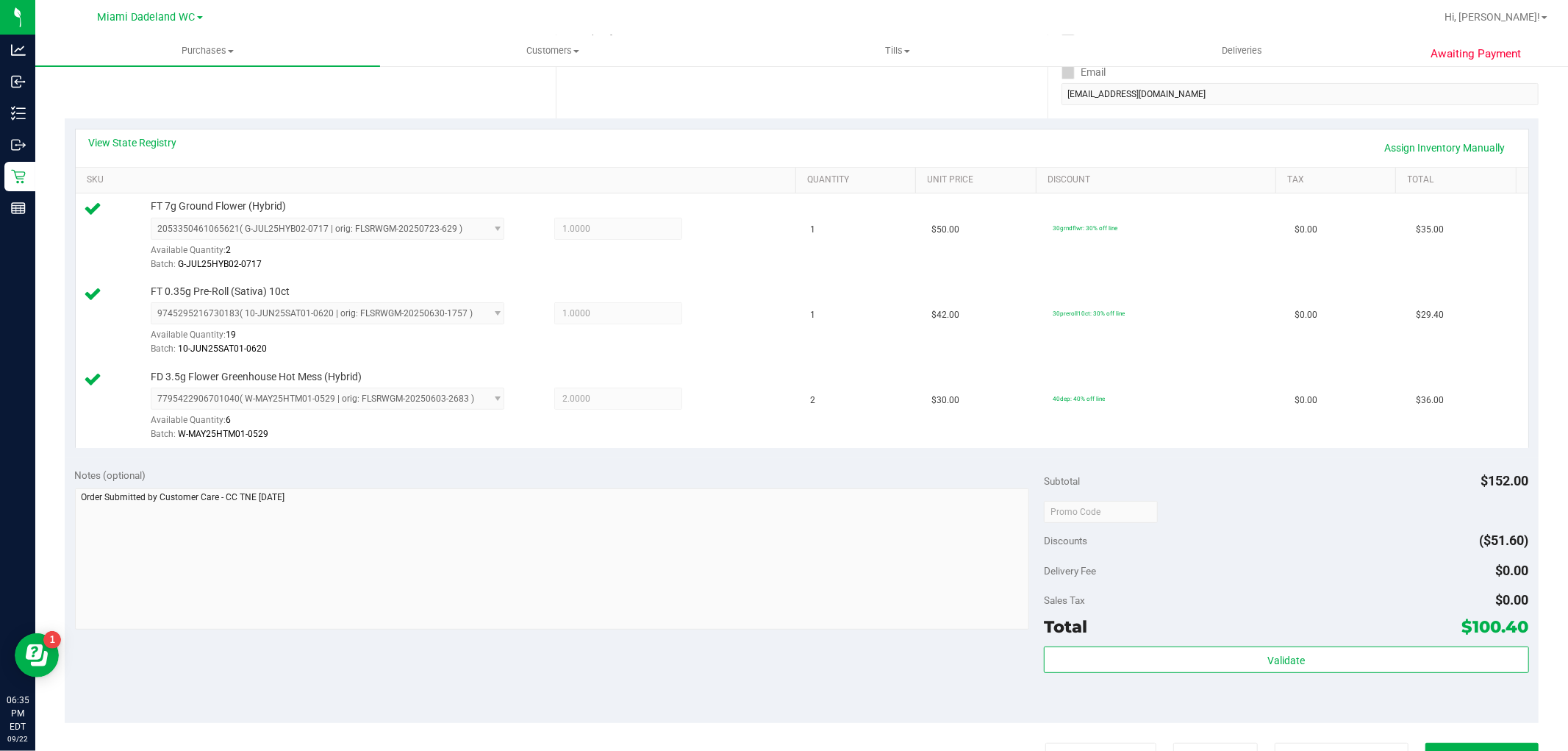
scroll to position [490, 0]
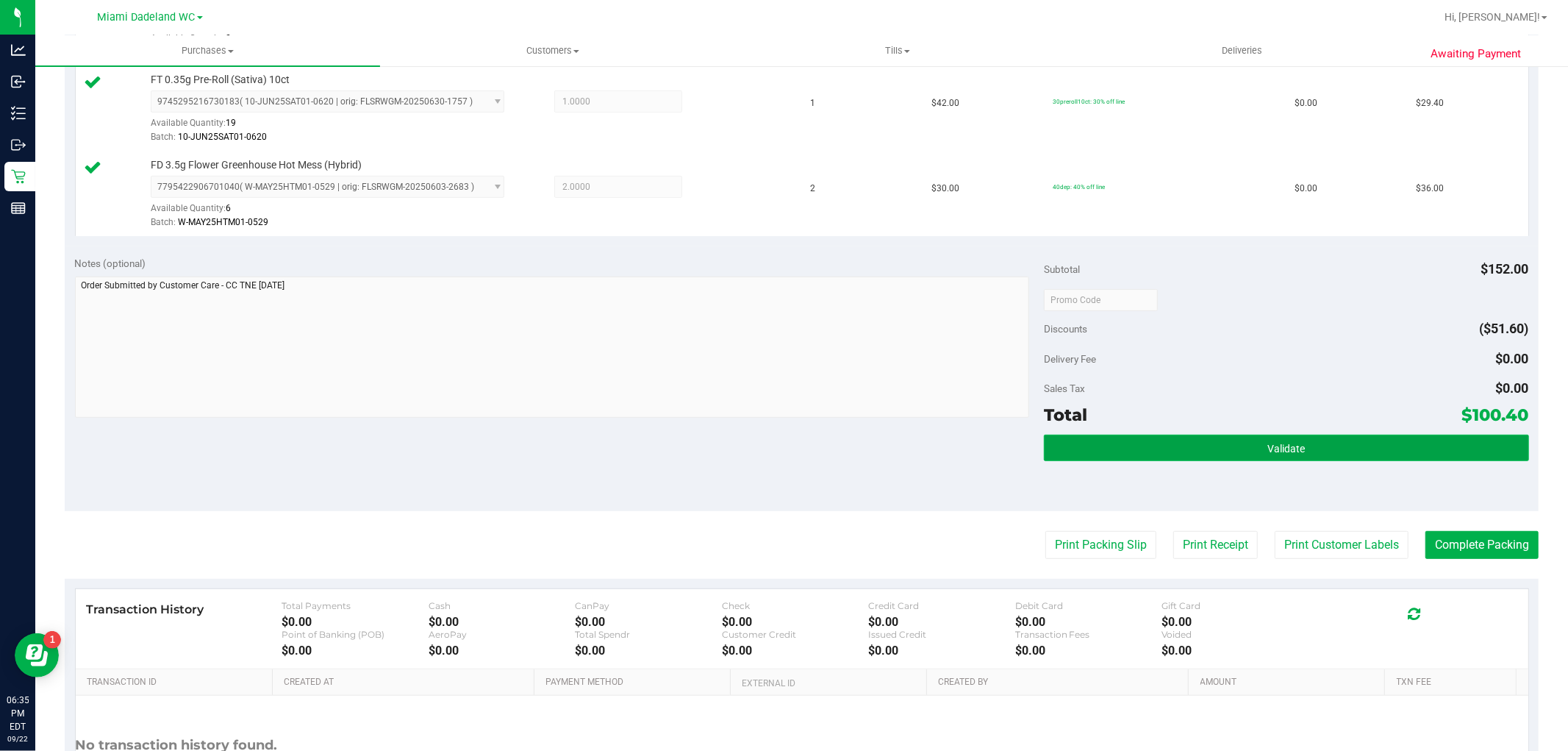
click at [1216, 439] on button "Validate" at bounding box center [1285, 447] width 484 height 26
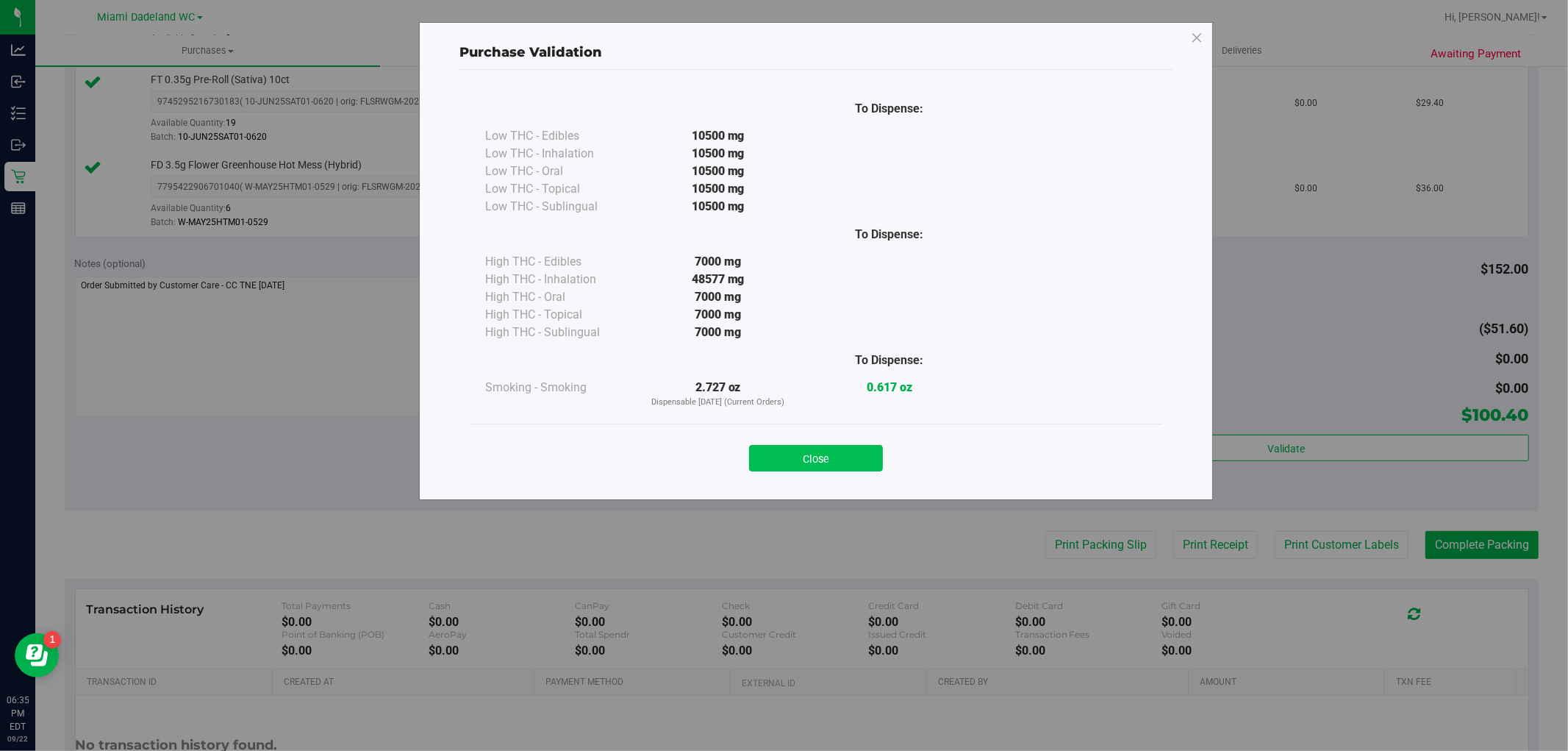
click at [793, 454] on button "Close" at bounding box center [815, 458] width 134 height 26
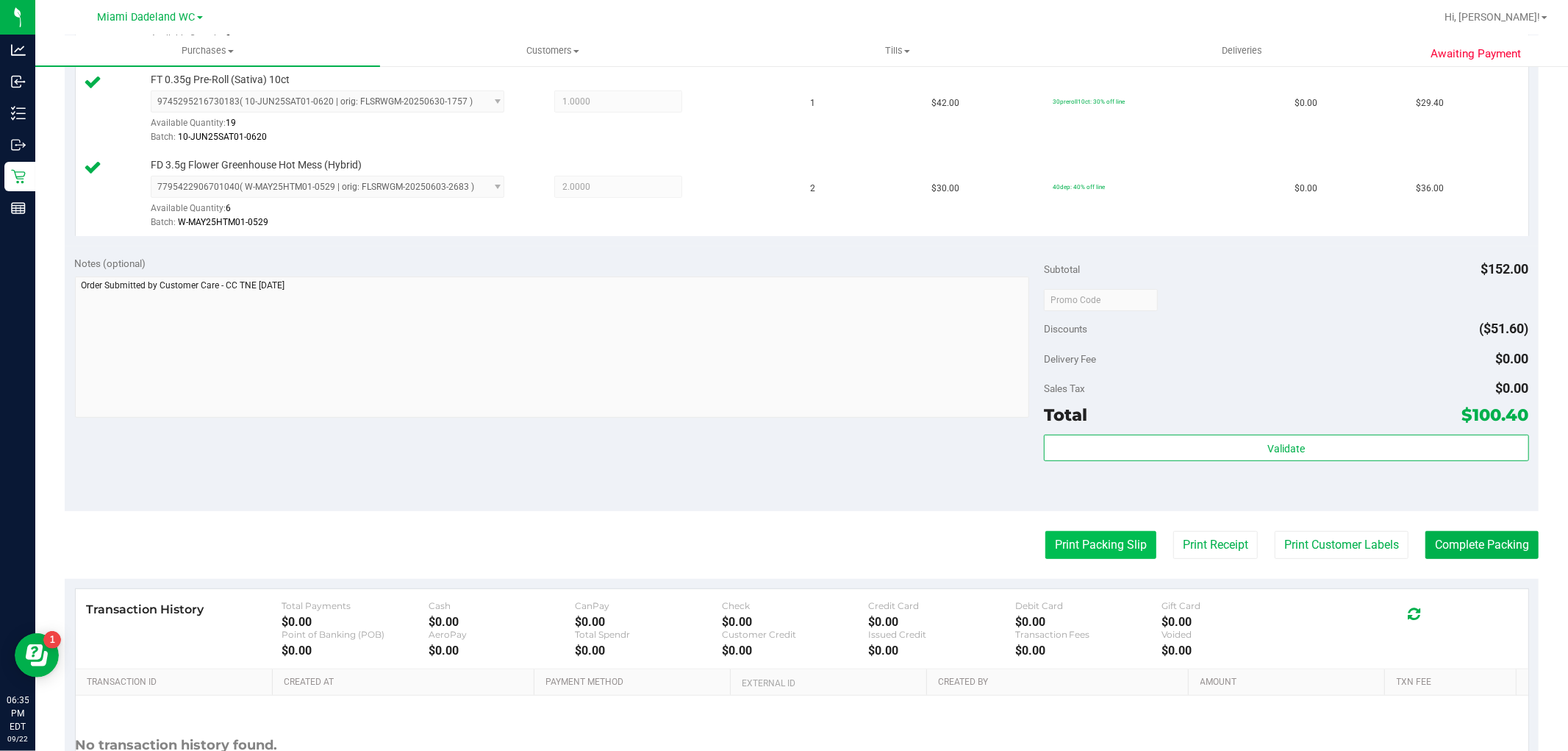
click at [1092, 539] on button "Print Packing Slip" at bounding box center [1101, 545] width 111 height 28
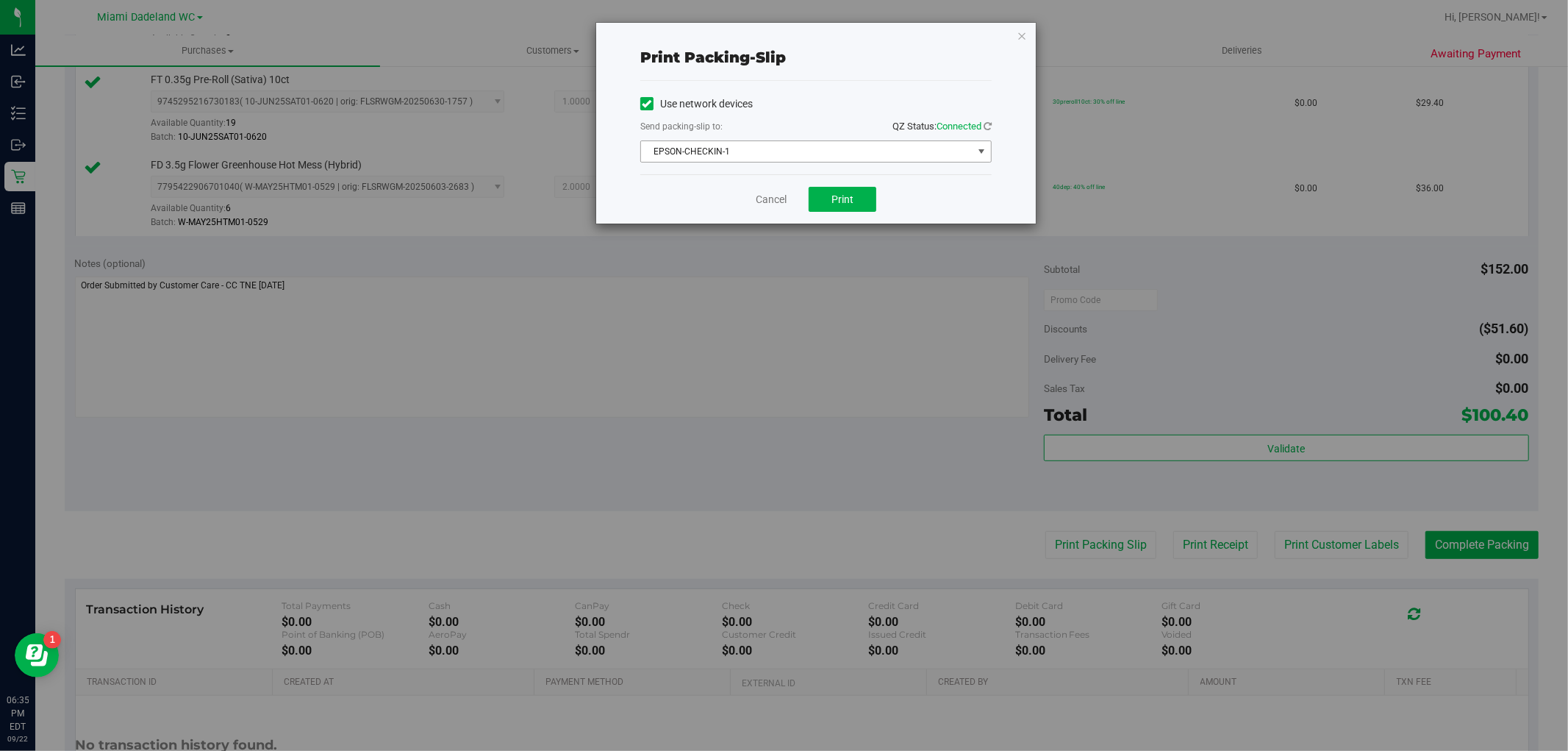
click at [827, 146] on span "EPSON-CHECKIN-1" at bounding box center [806, 151] width 331 height 21
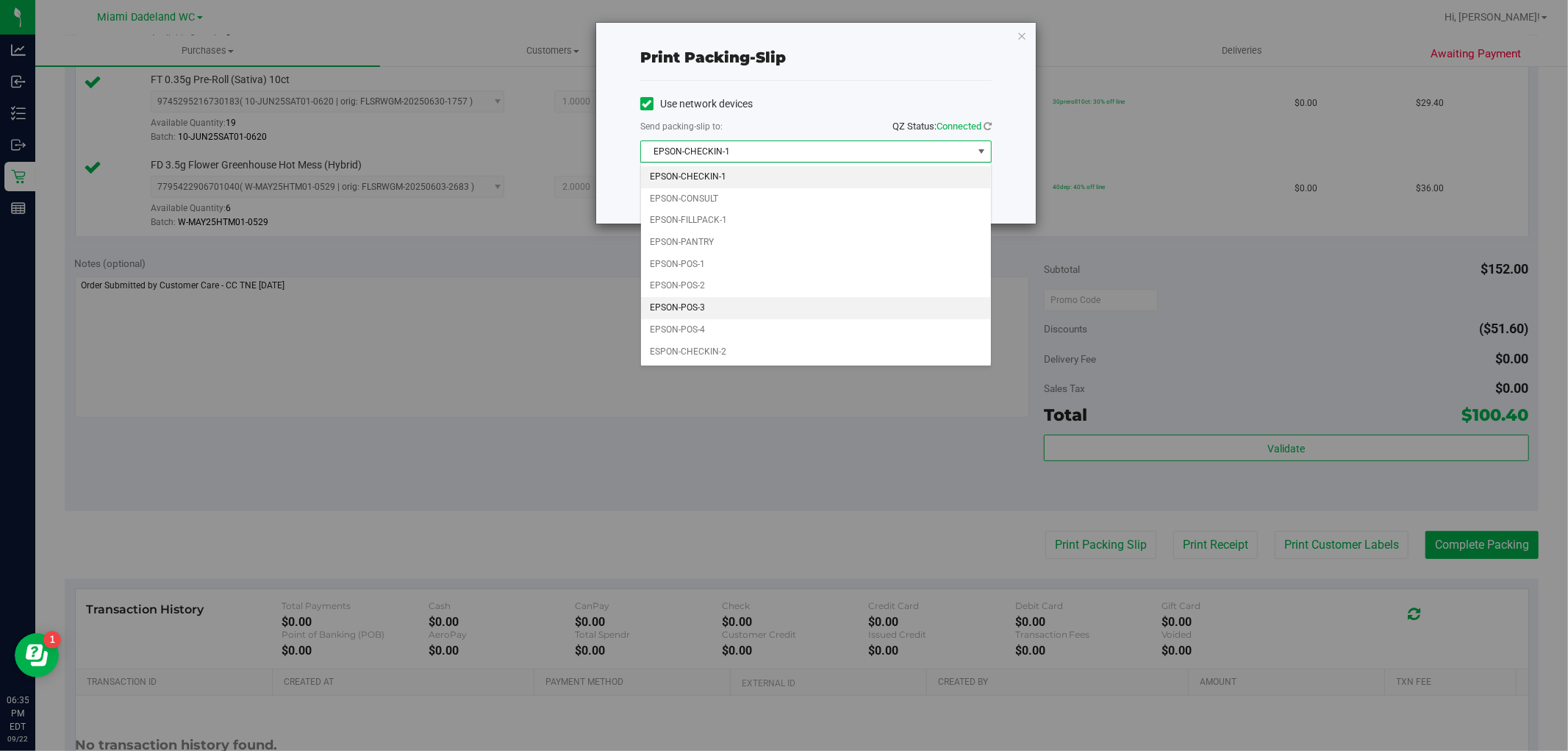
click at [738, 298] on li "EPSON-POS-3" at bounding box center [816, 308] width 350 height 22
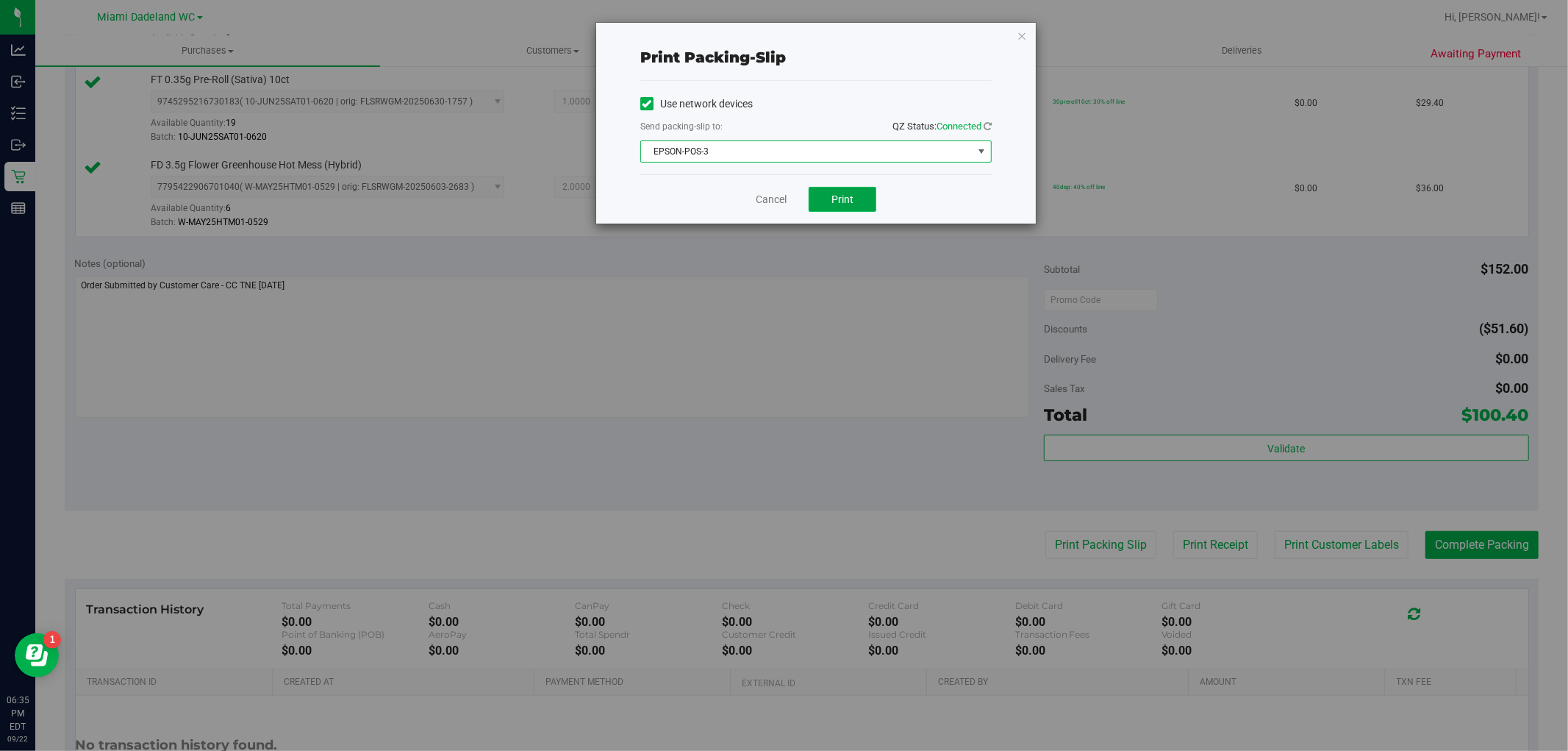
click at [839, 192] on button "Print" at bounding box center [843, 199] width 67 height 25
click at [772, 199] on link "Cancel" at bounding box center [772, 199] width 31 height 16
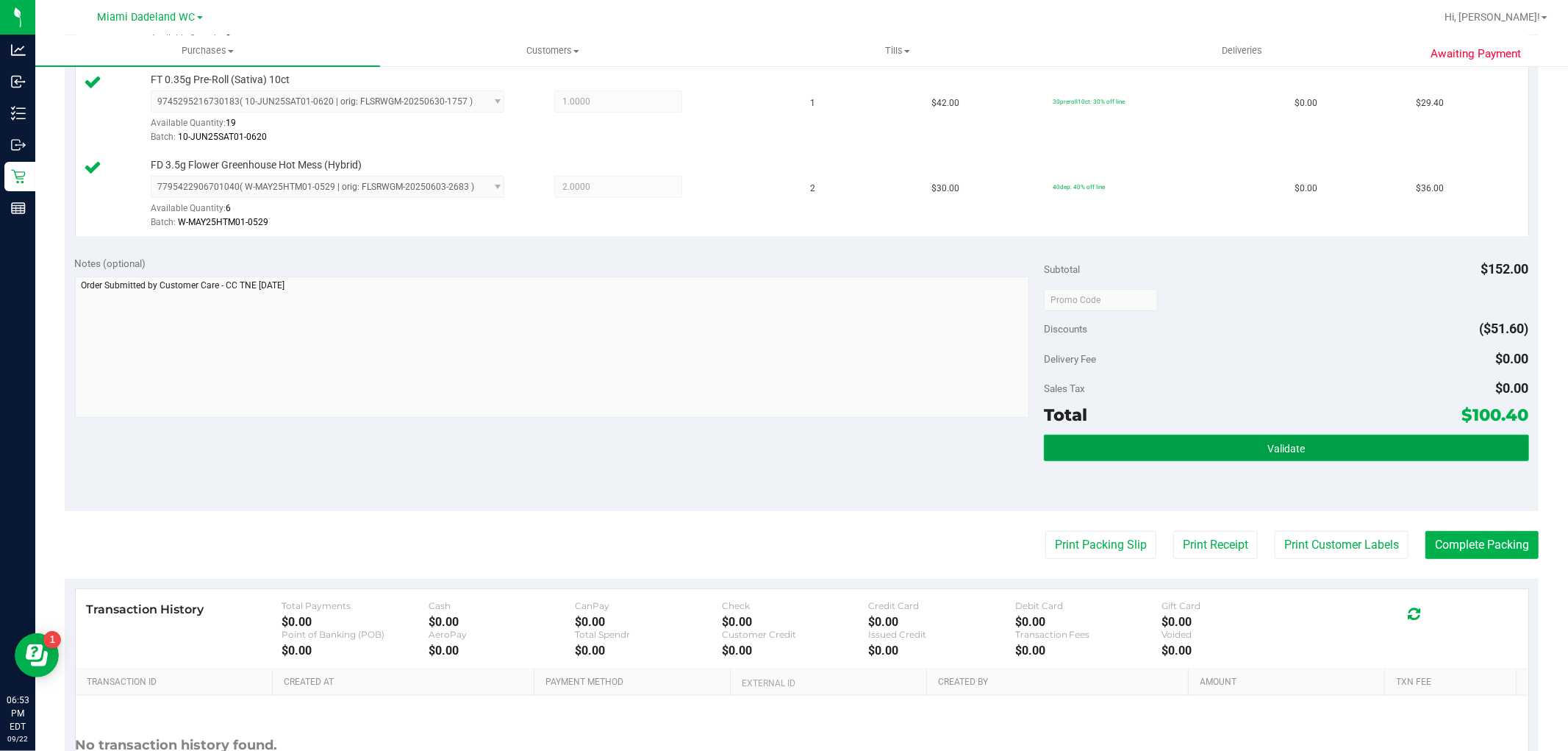
click at [1189, 443] on button "Validate" at bounding box center [1285, 447] width 484 height 26
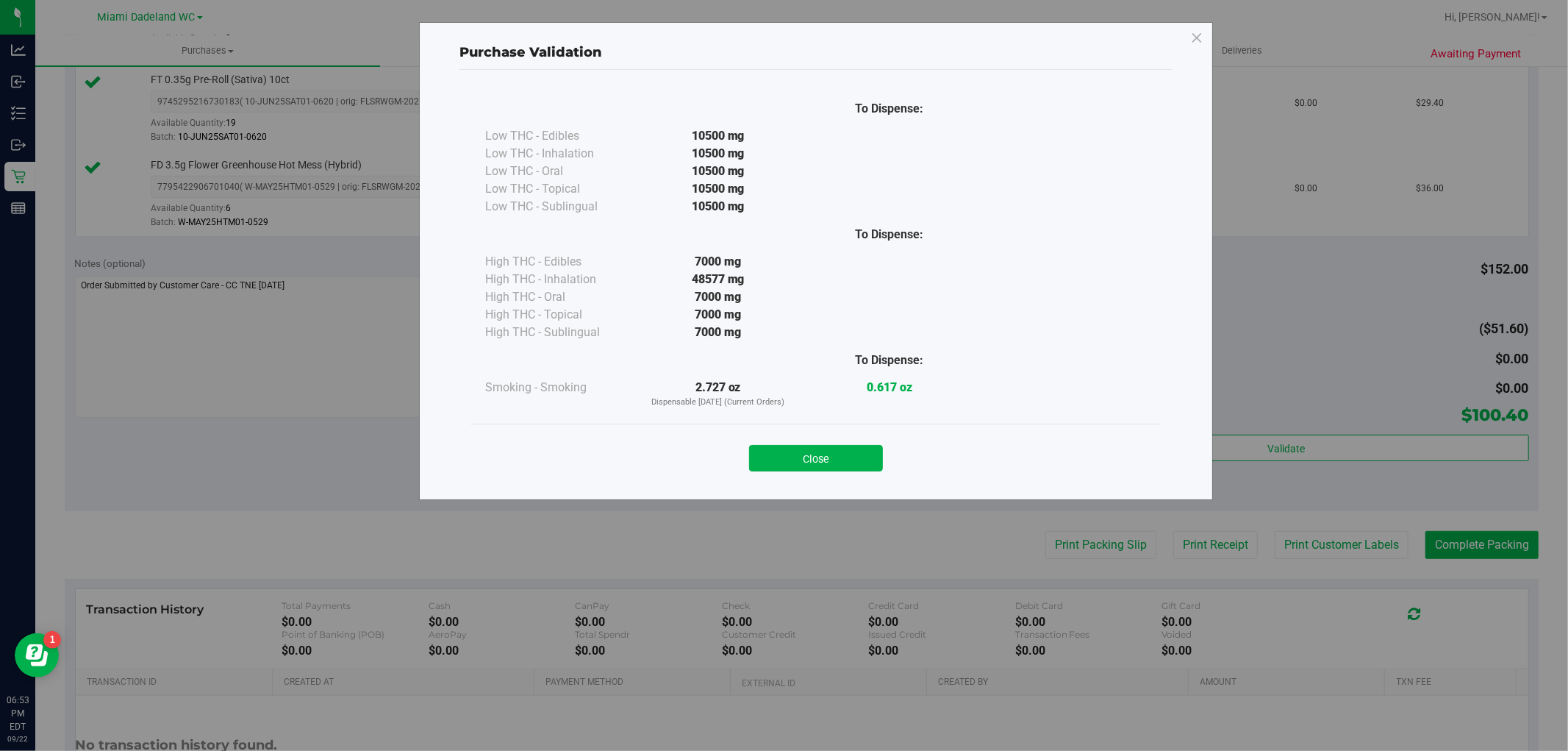
drag, startPoint x: 846, startPoint y: 451, endPoint x: 855, endPoint y: 451, distance: 9.0
click at [846, 451] on button "Close" at bounding box center [815, 458] width 134 height 26
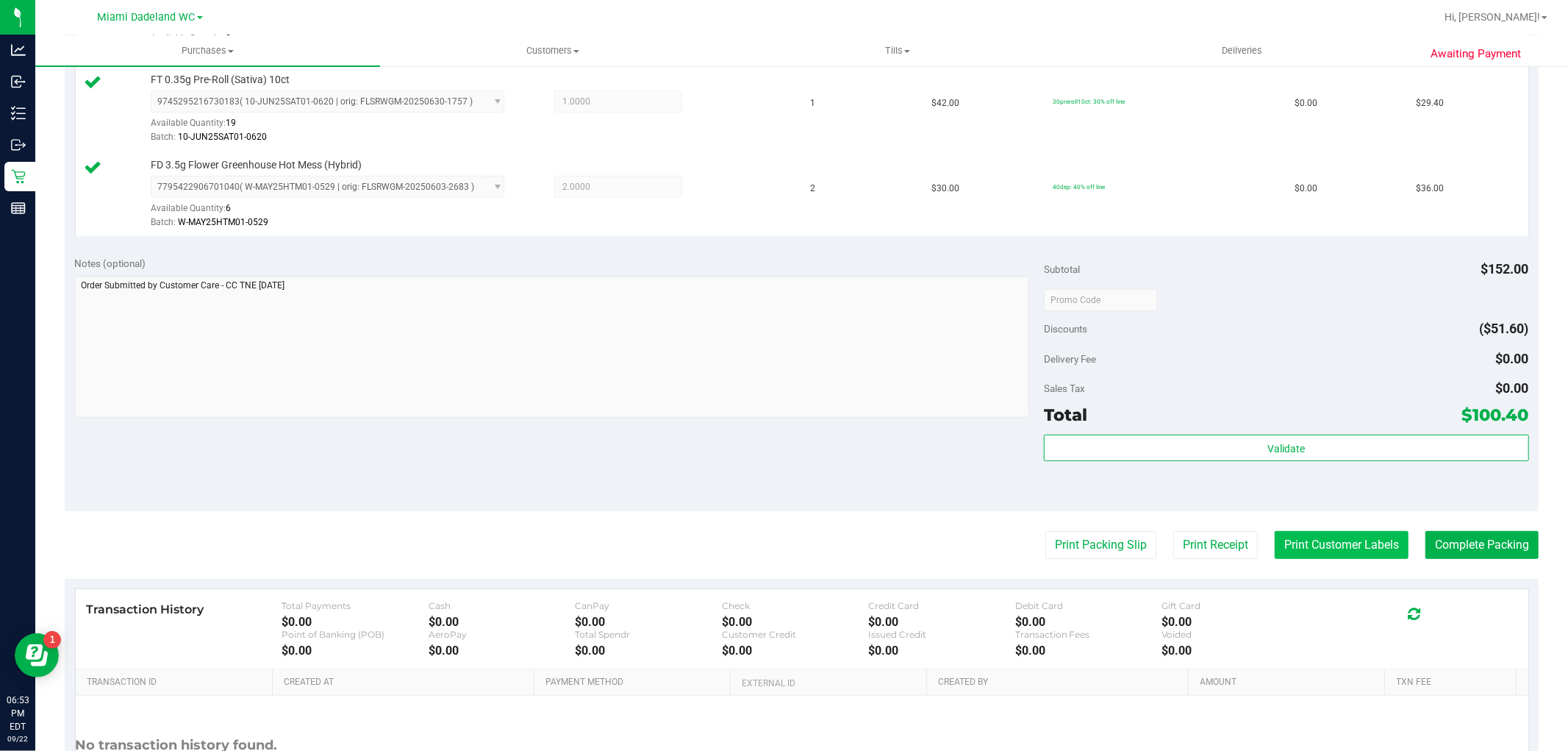
click at [1351, 536] on button "Print Customer Labels" at bounding box center [1342, 545] width 134 height 28
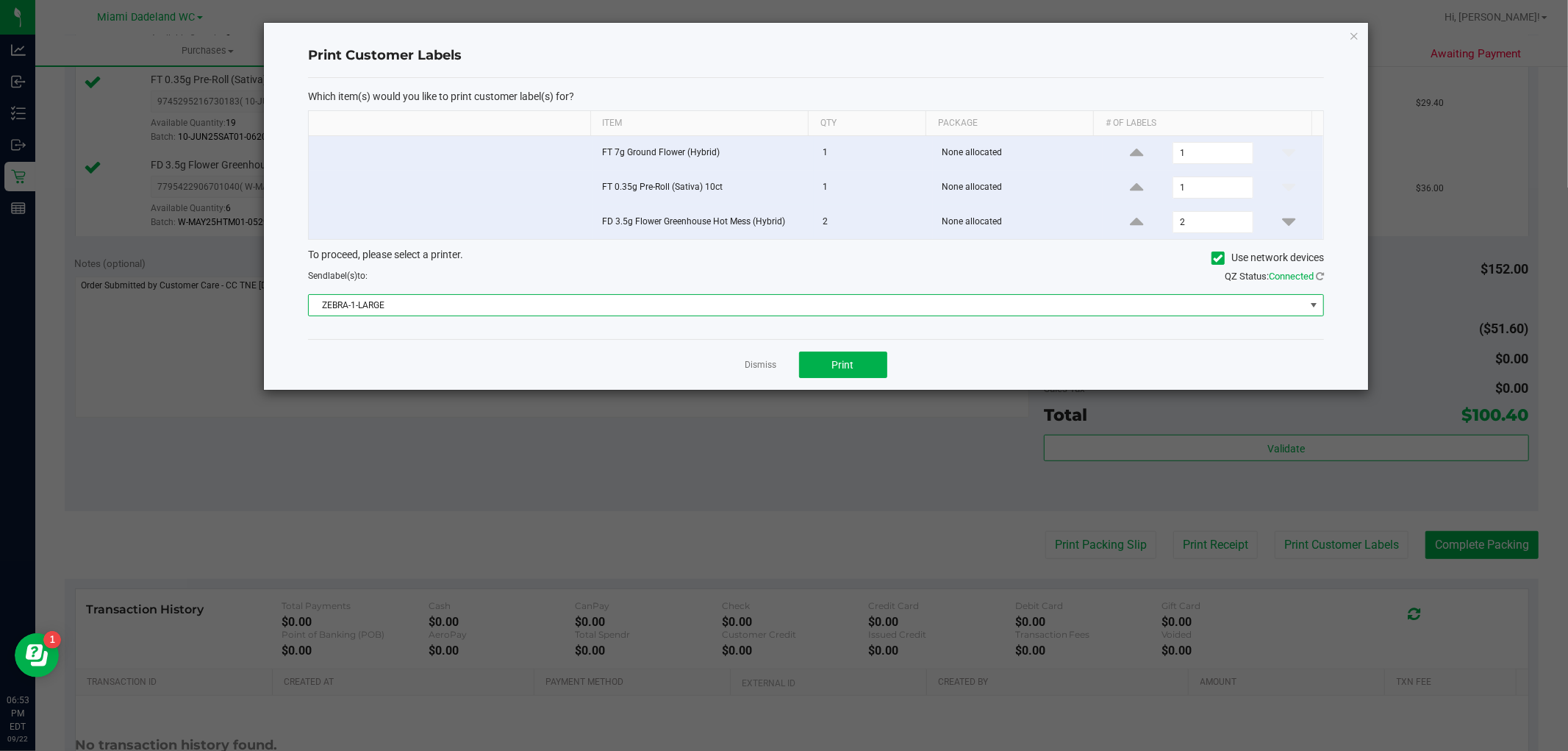
click at [836, 305] on span "ZEBRA-1-LARGE" at bounding box center [806, 305] width 996 height 21
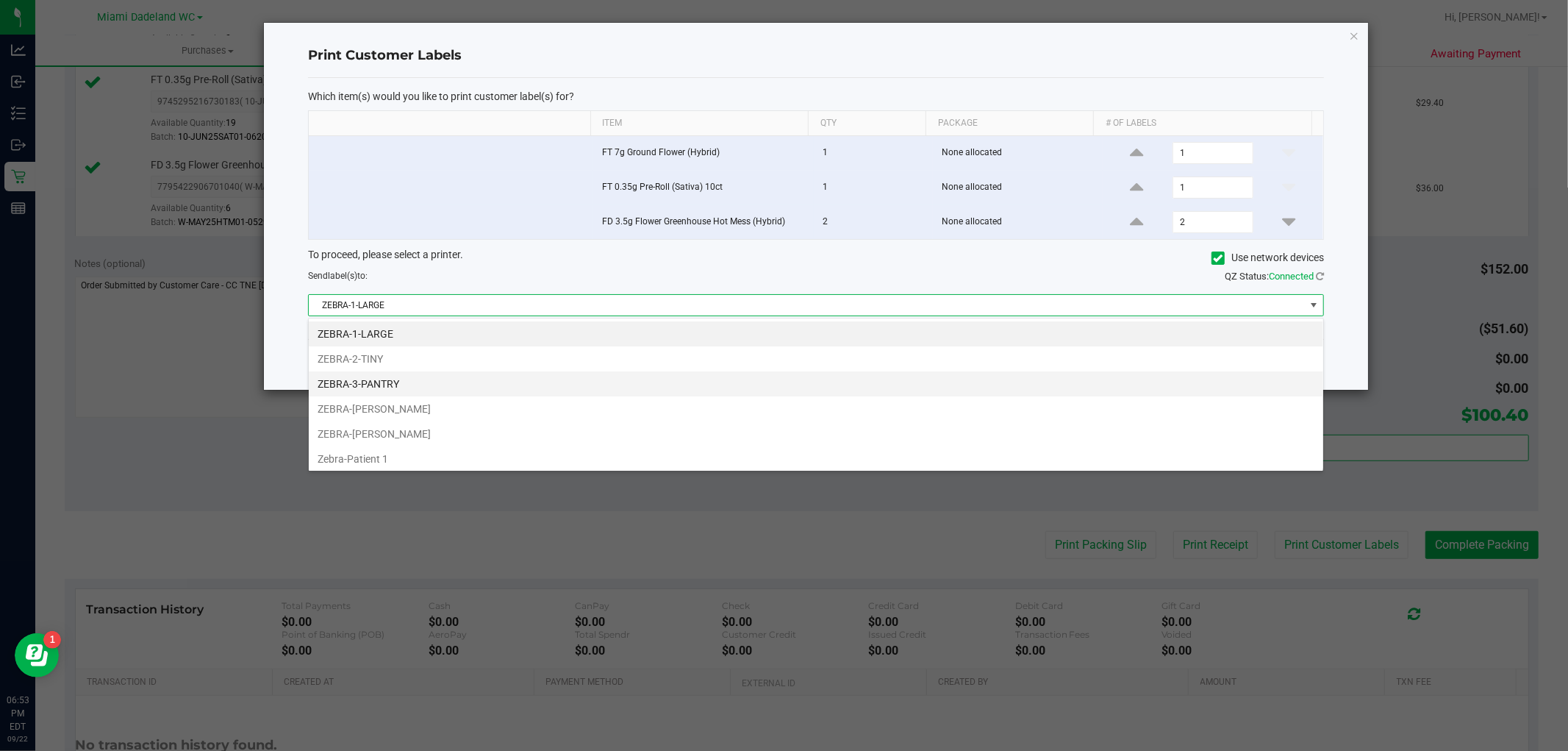
scroll to position [22, 1016]
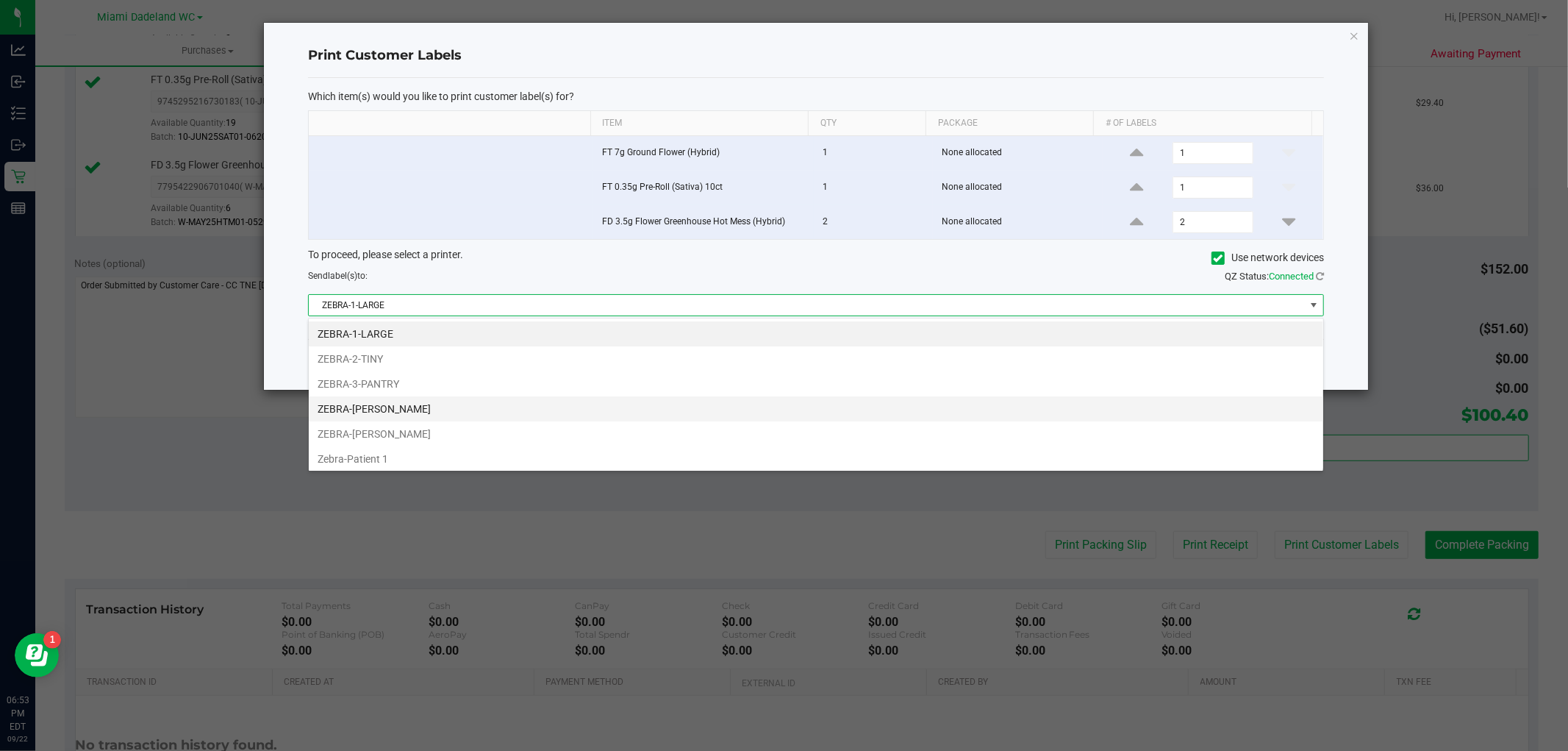
click at [410, 411] on li "ZEBRA-[PERSON_NAME]" at bounding box center [815, 408] width 1014 height 25
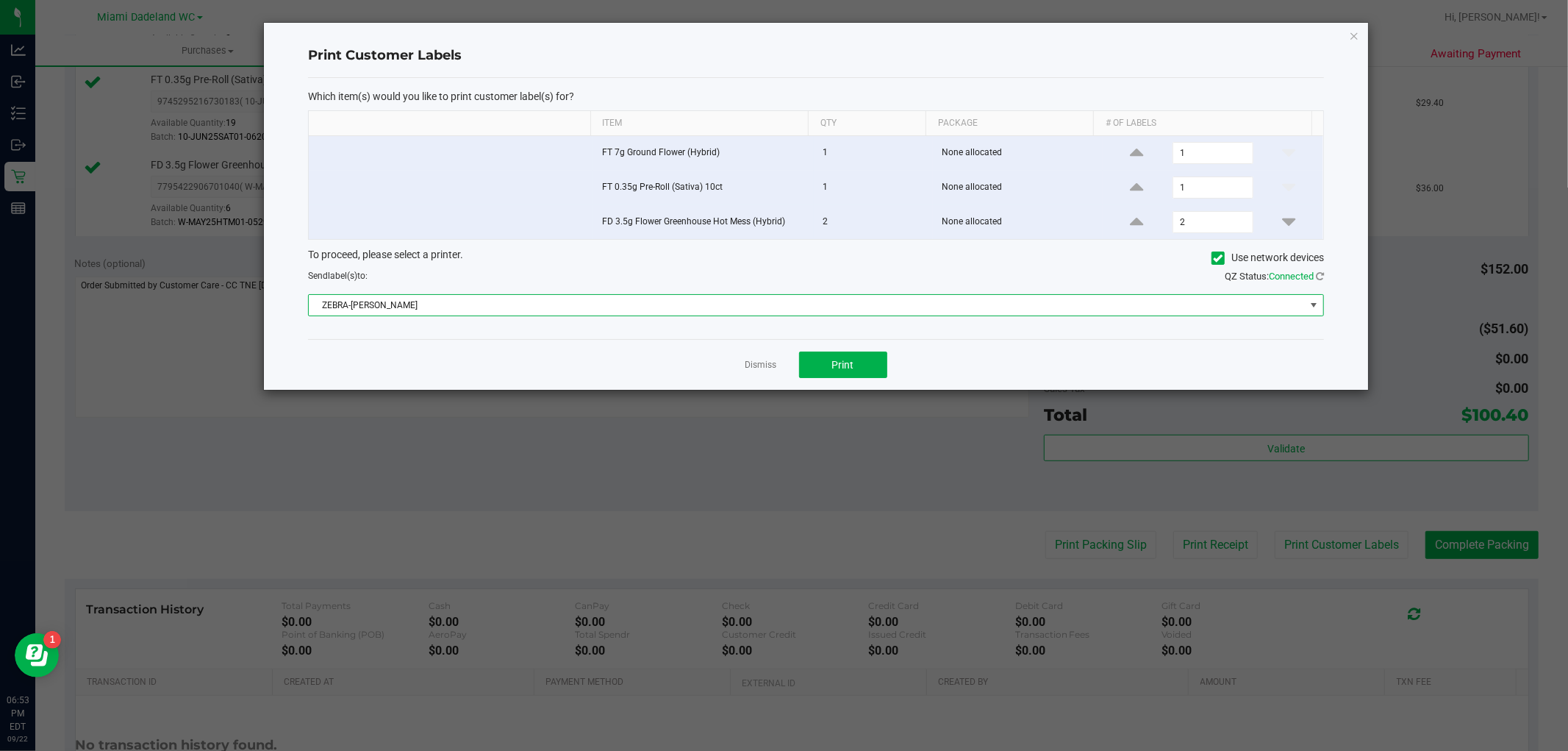
click at [626, 303] on span "ZEBRA-[PERSON_NAME]" at bounding box center [806, 305] width 996 height 21
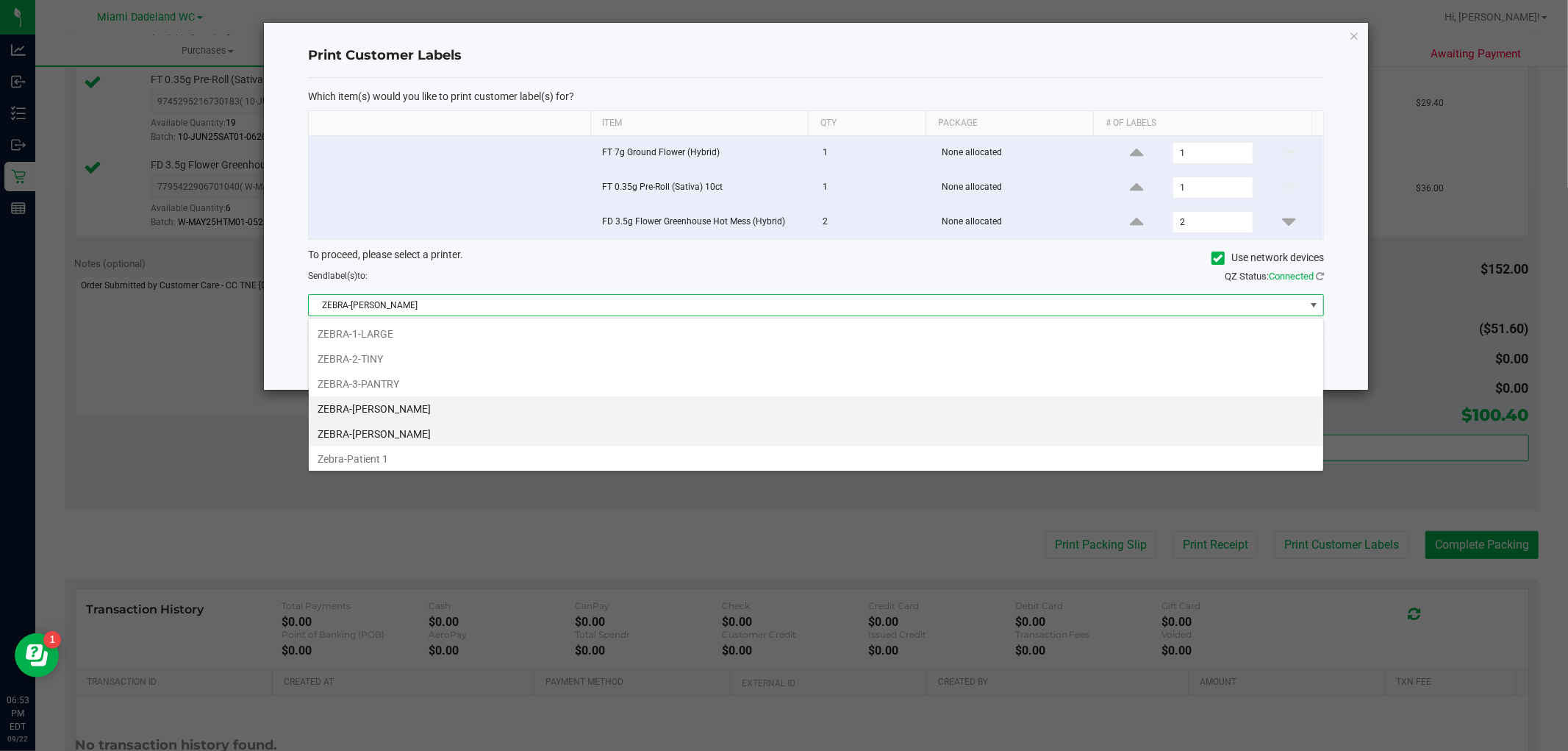
click at [500, 427] on li "ZEBRA-[PERSON_NAME]" at bounding box center [815, 433] width 1014 height 25
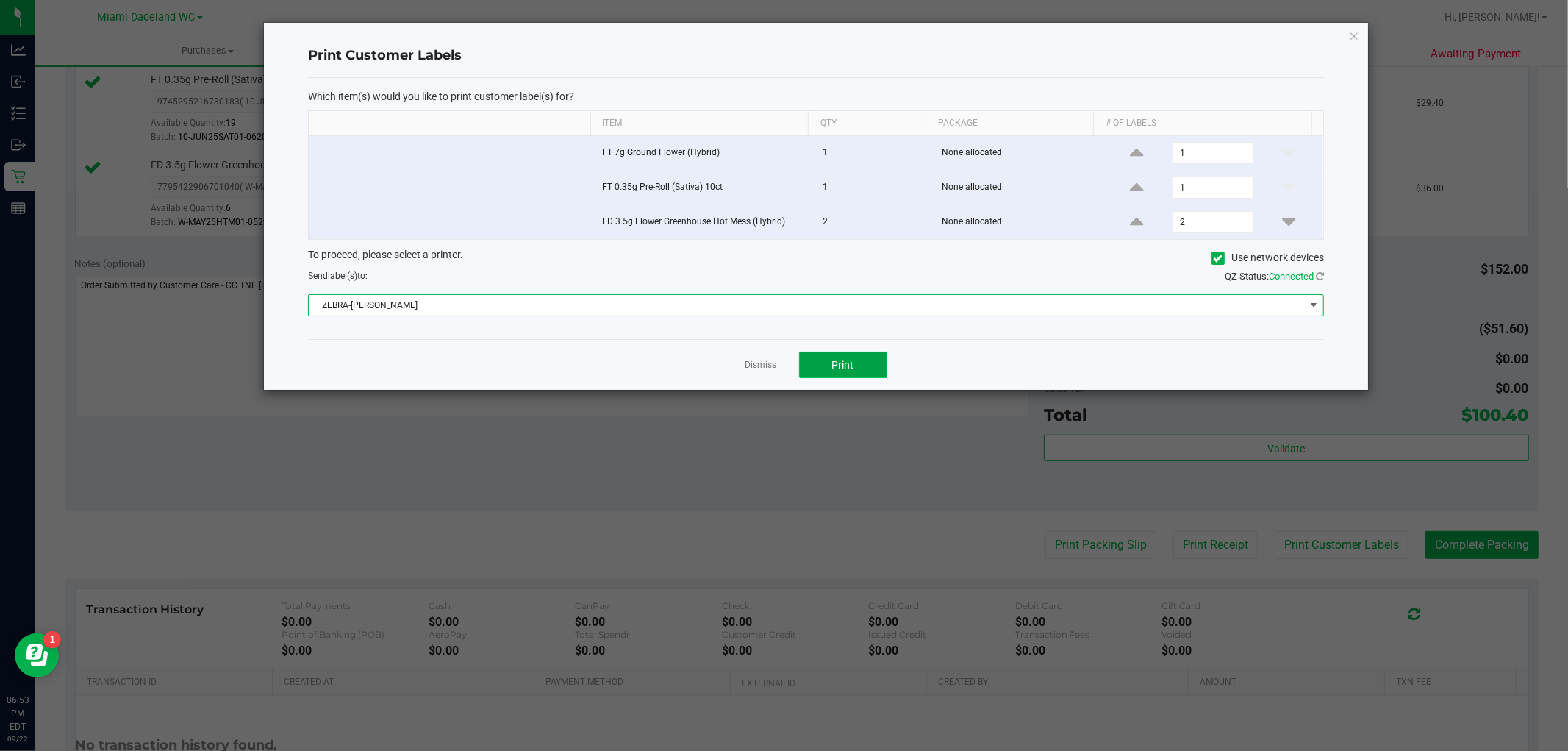
click at [866, 364] on button "Print" at bounding box center [843, 364] width 88 height 26
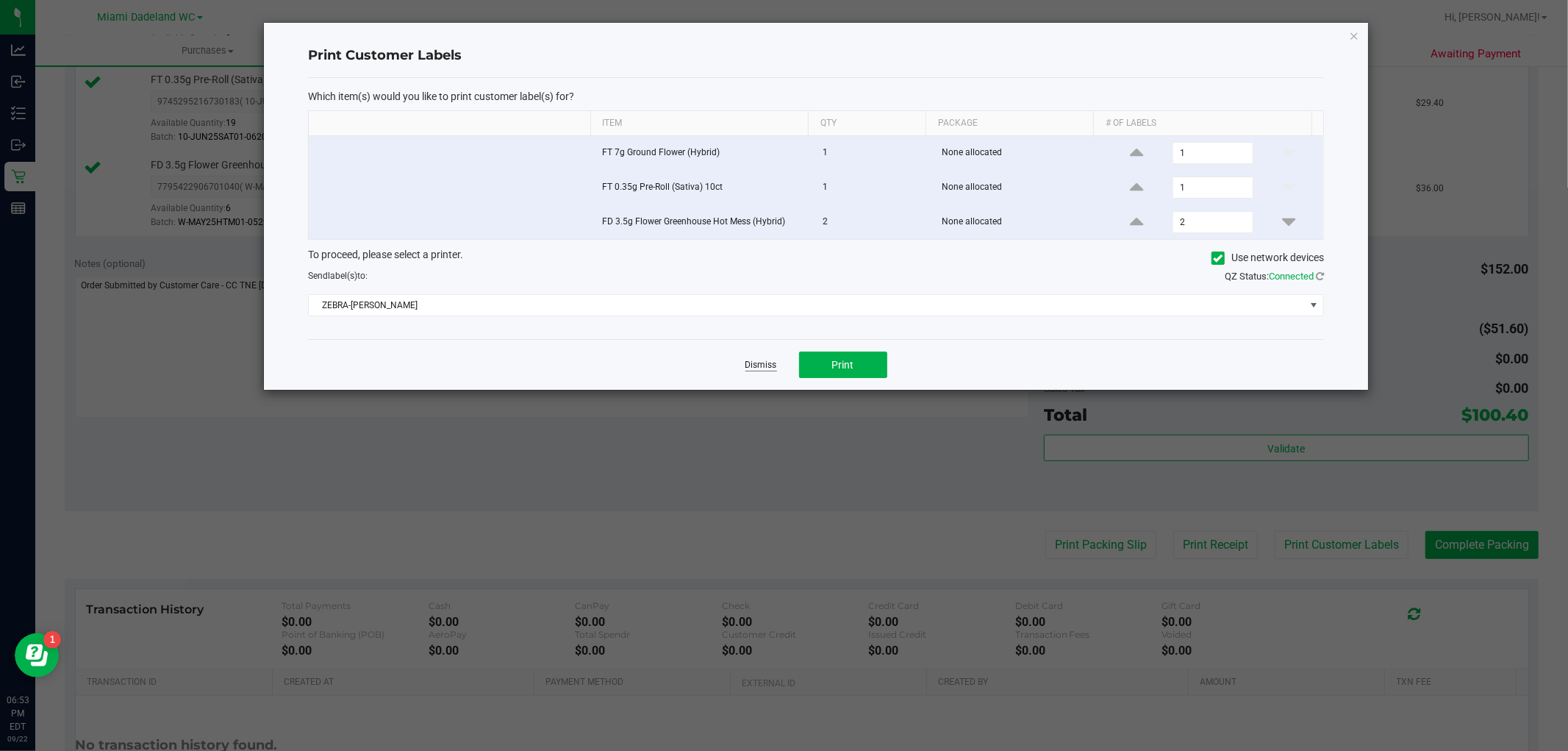
click at [768, 370] on link "Dismiss" at bounding box center [761, 365] width 32 height 13
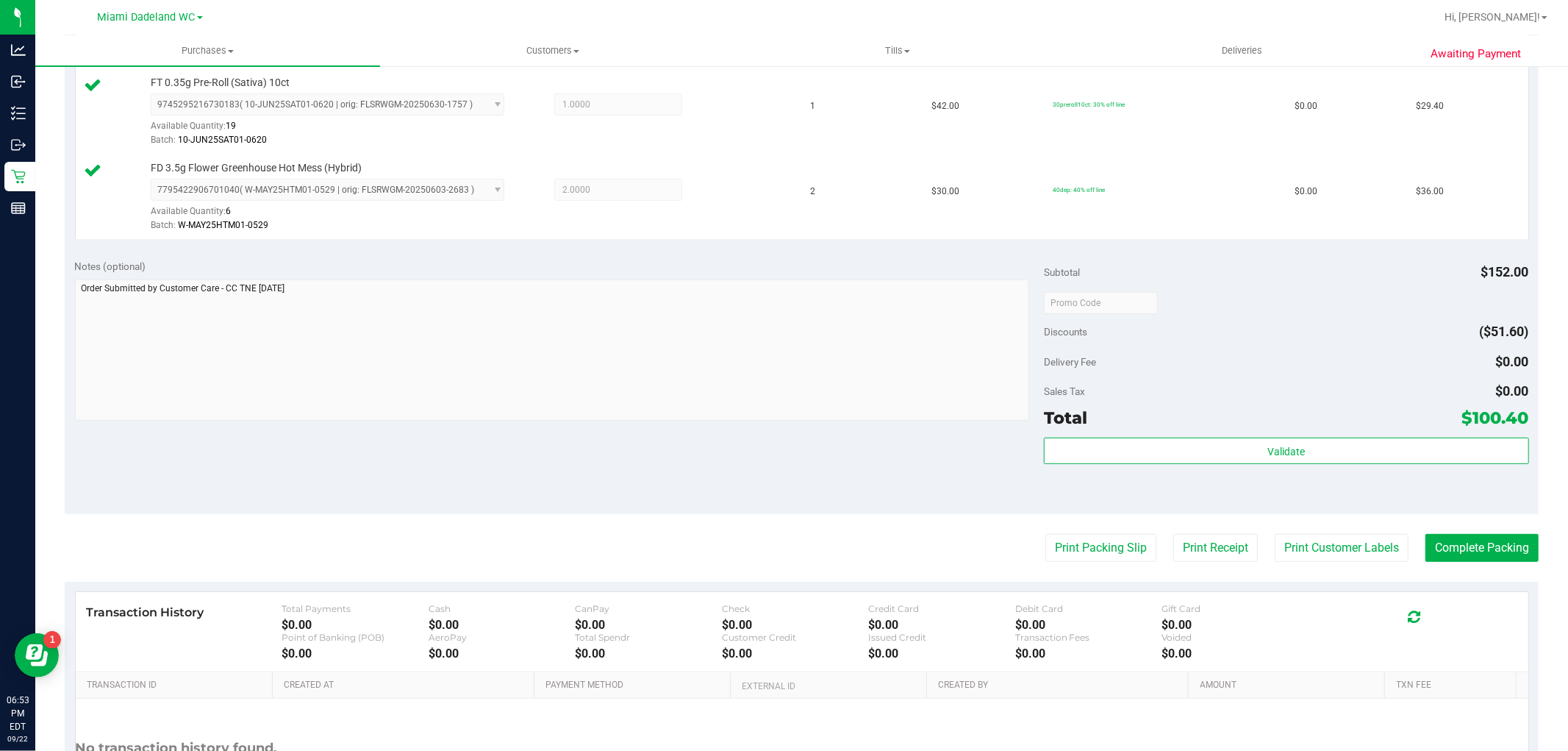
scroll to position [490, 0]
click at [1472, 547] on button "Complete Packing" at bounding box center [1482, 545] width 113 height 28
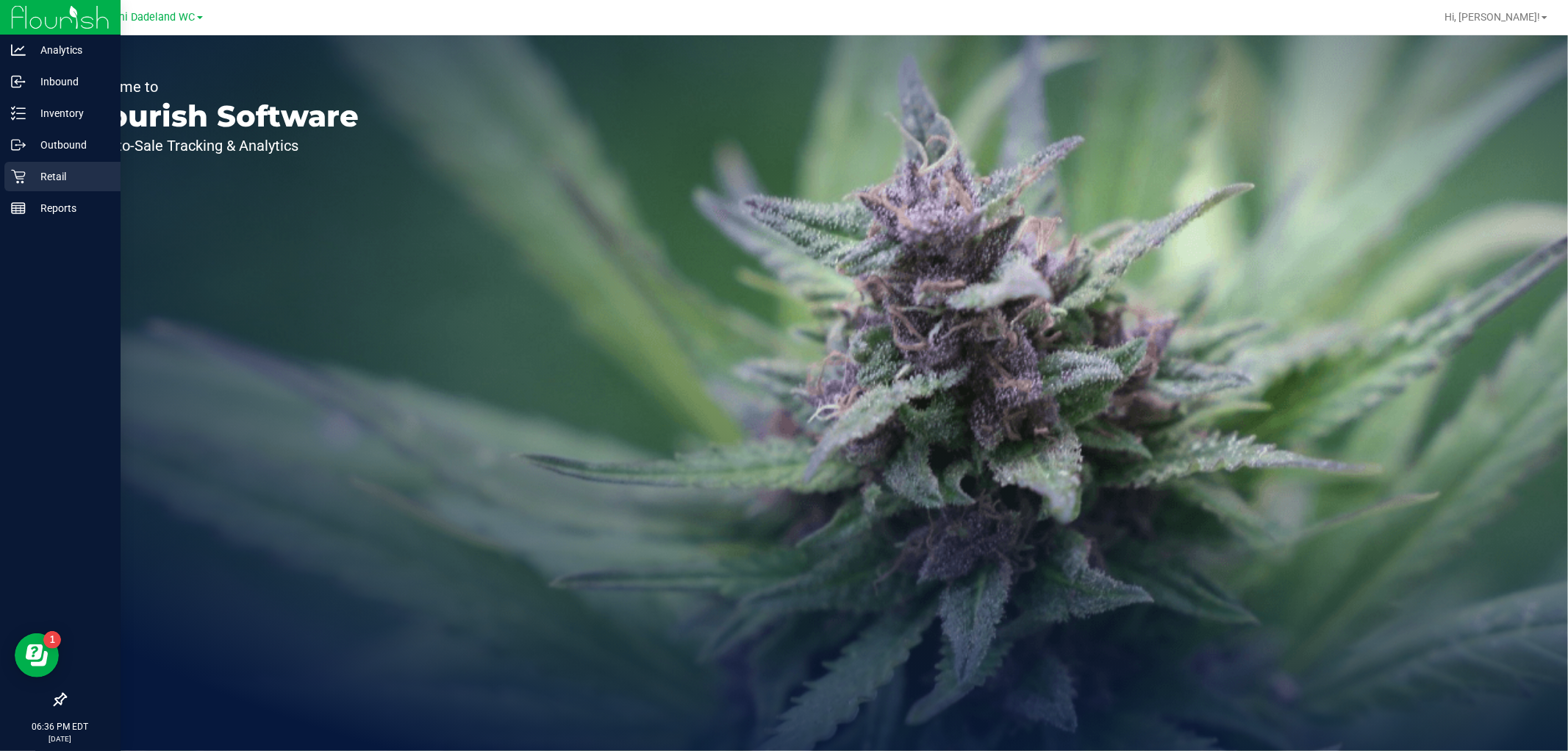
click at [44, 171] on p "Retail" at bounding box center [69, 176] width 88 height 17
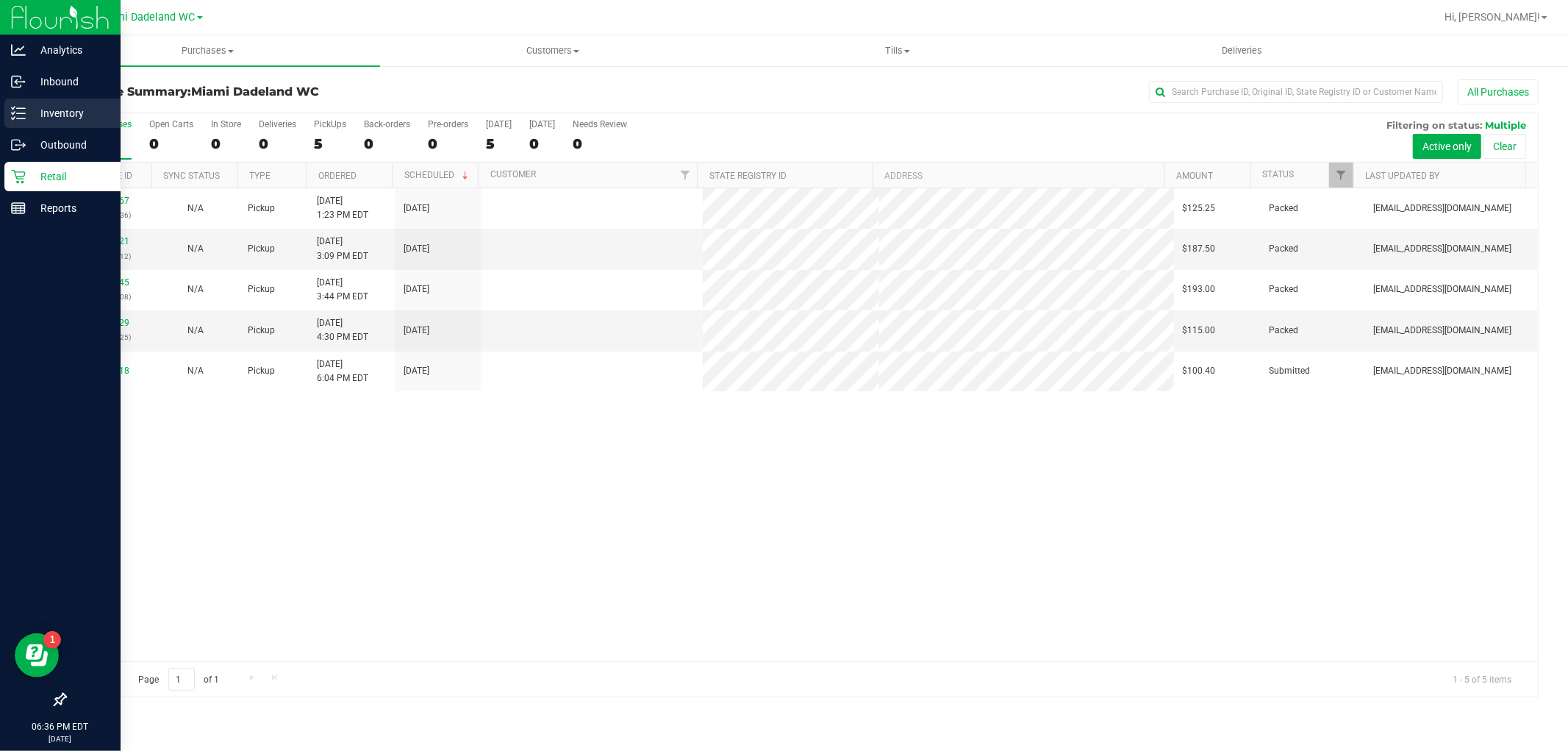
click at [74, 113] on p "Inventory" at bounding box center [69, 112] width 88 height 17
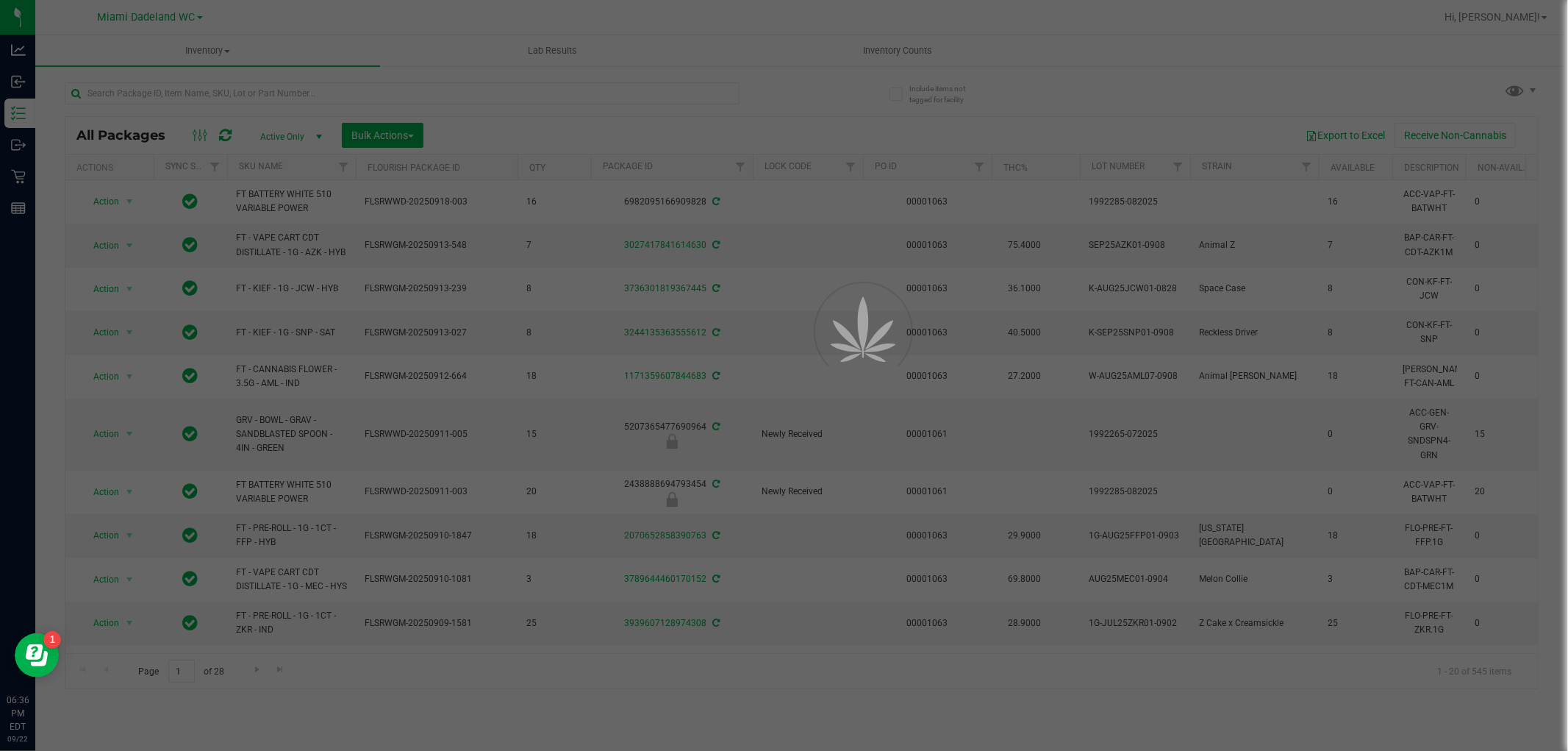
click at [214, 92] on div at bounding box center [784, 375] width 1568 height 751
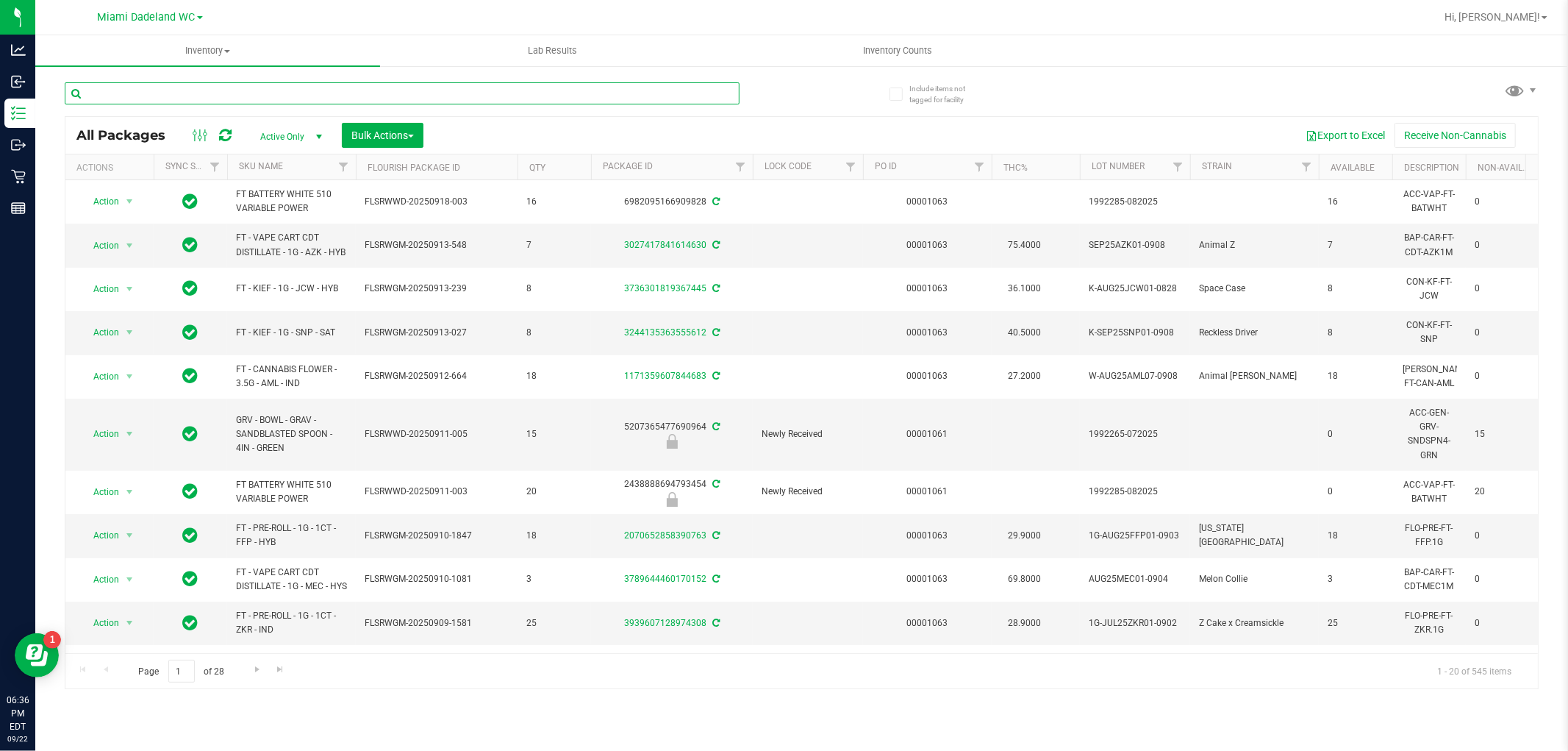
click at [214, 92] on input "text" at bounding box center [402, 93] width 675 height 22
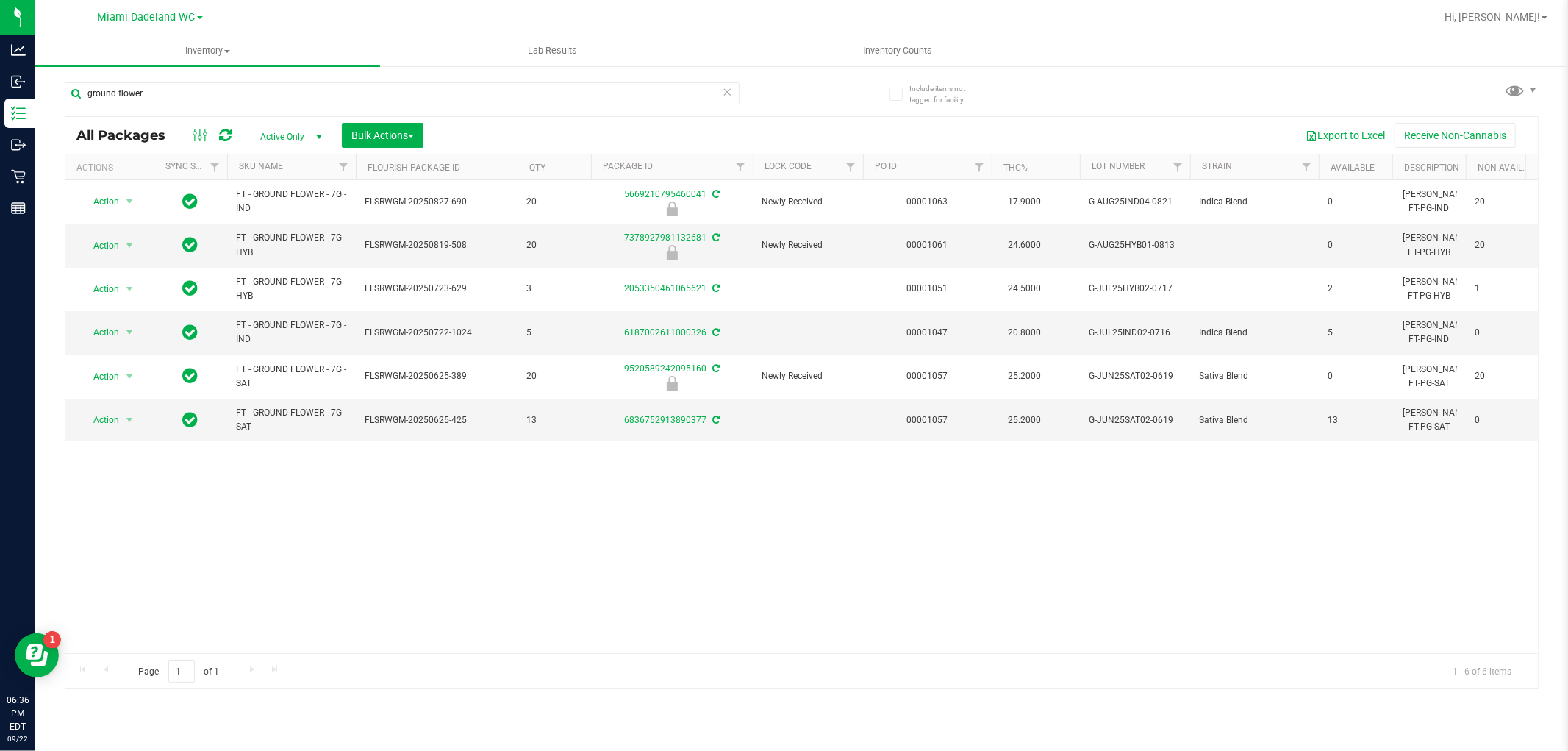
click at [364, 79] on div "ground flower" at bounding box center [433, 93] width 737 height 47
click at [362, 79] on div "ground flower" at bounding box center [433, 93] width 737 height 47
click at [361, 87] on input "ground flower" at bounding box center [402, 93] width 675 height 22
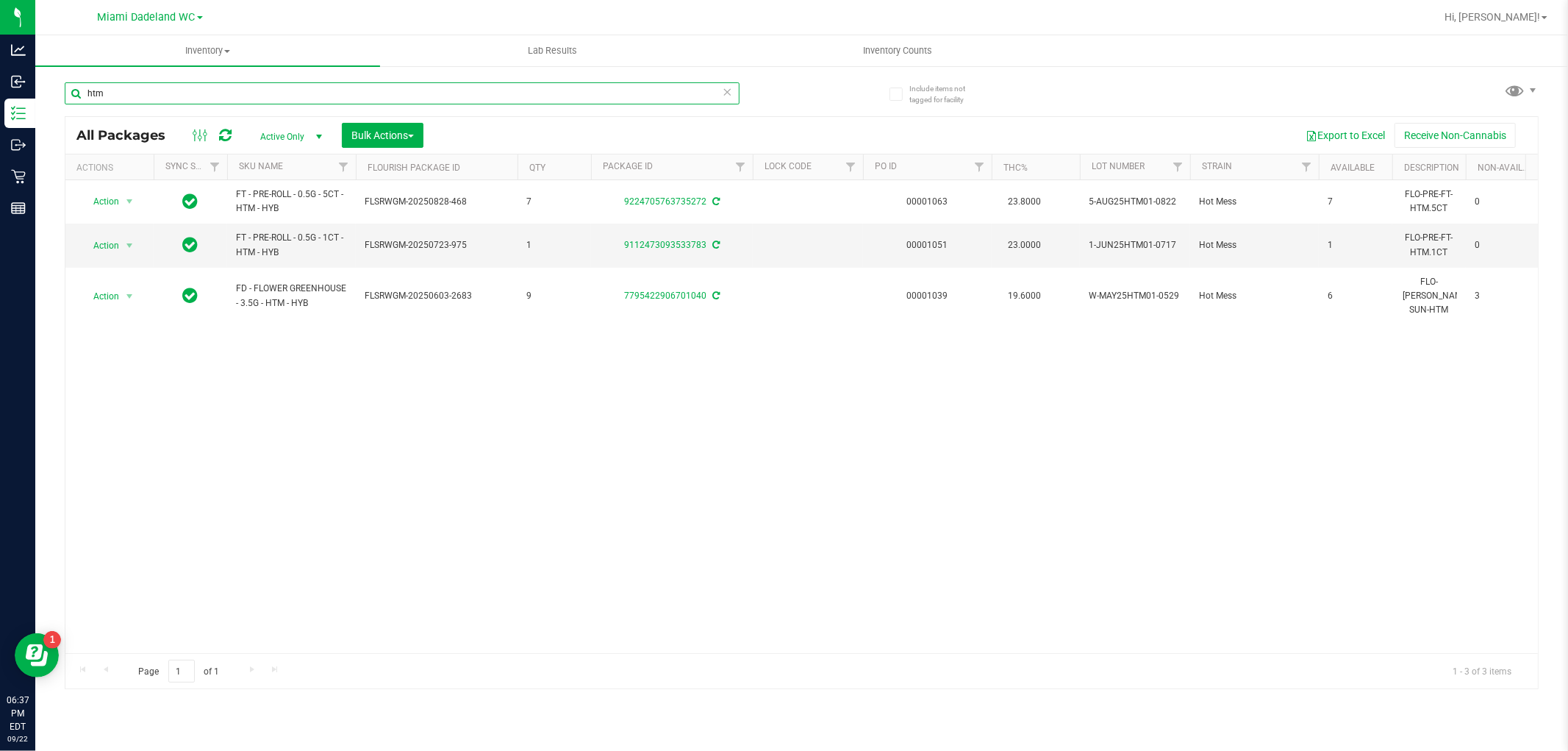
click at [183, 94] on input "htm" at bounding box center [402, 93] width 675 height 22
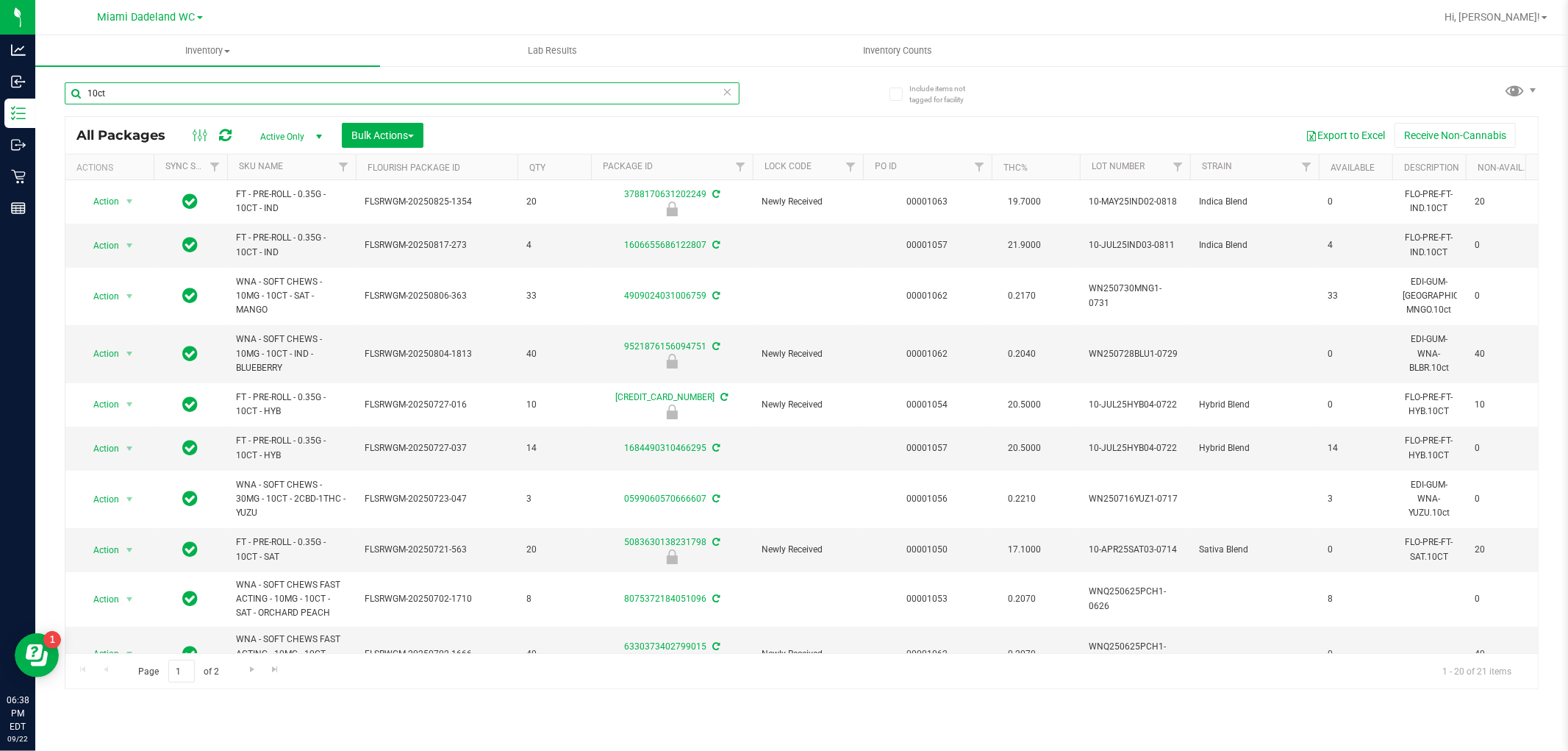
type input "10ct"
